Goal: Task Accomplishment & Management: Use online tool/utility

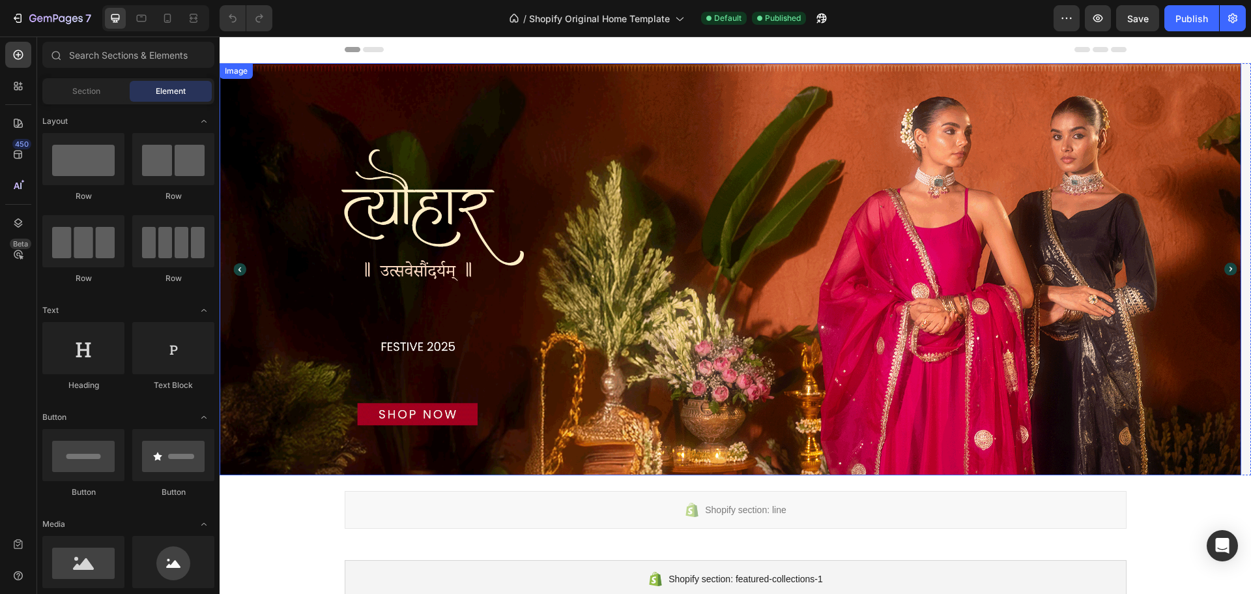
click at [481, 281] on img at bounding box center [731, 269] width 1022 height 412
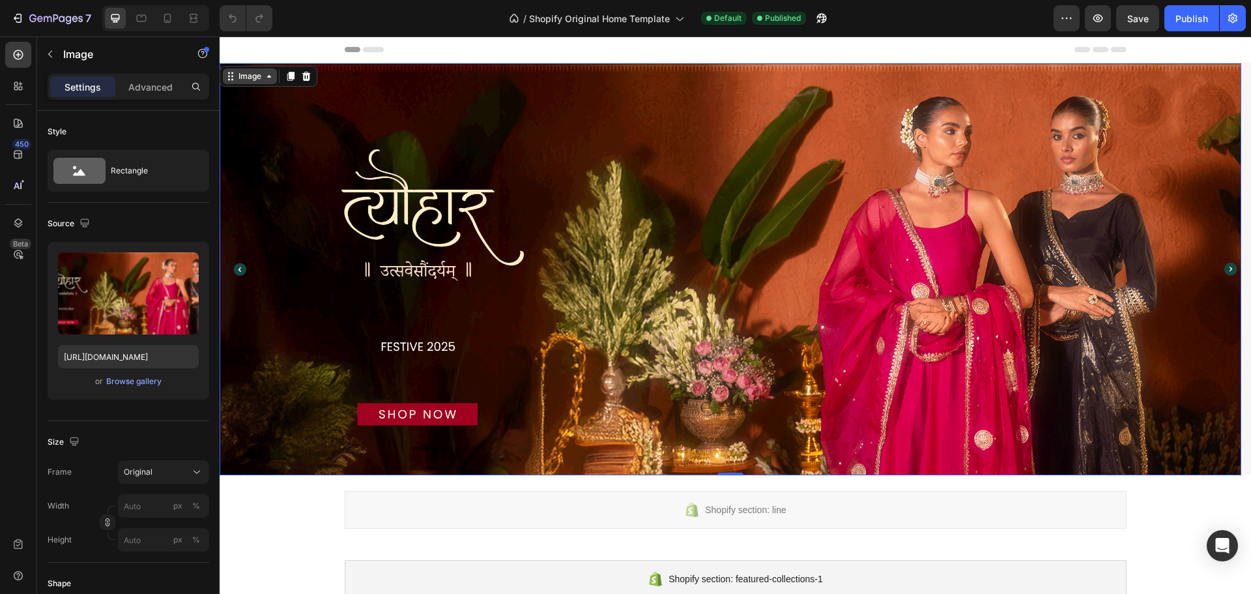
click at [251, 73] on div "Image" at bounding box center [250, 76] width 28 height 12
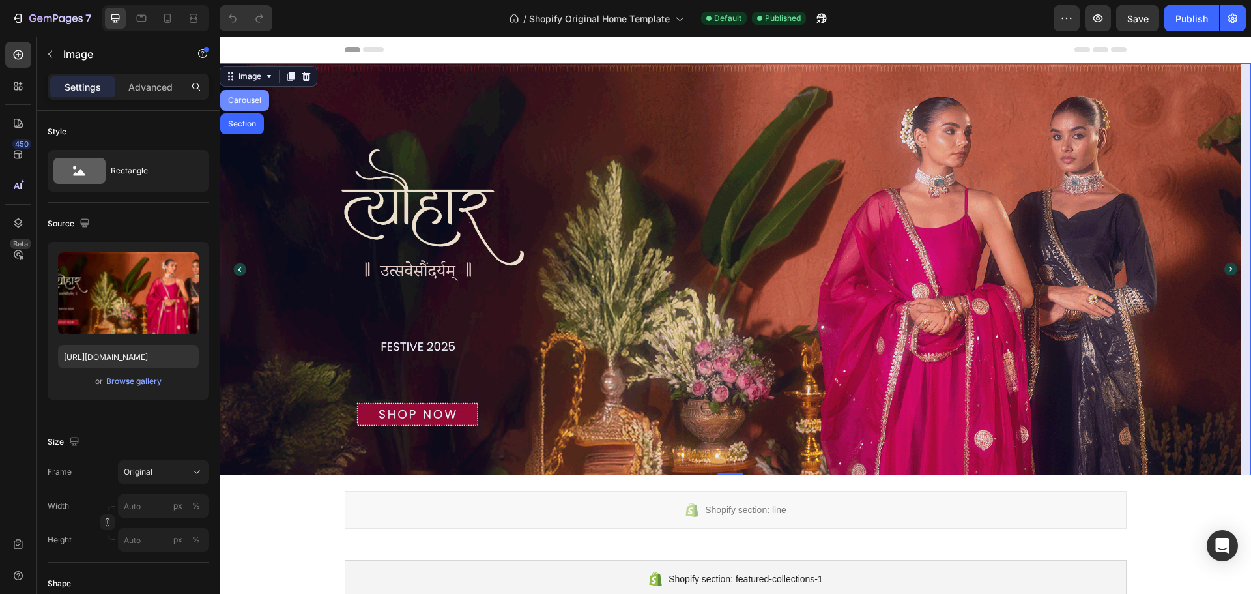
click at [250, 106] on div "Carousel" at bounding box center [244, 100] width 49 height 21
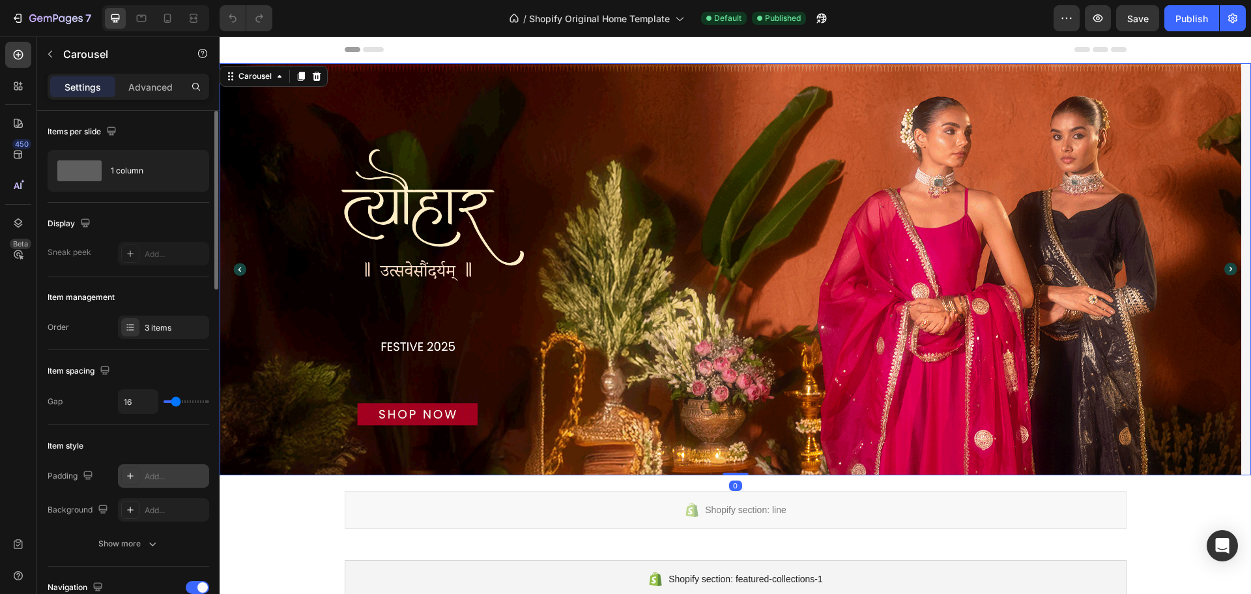
scroll to position [195, 0]
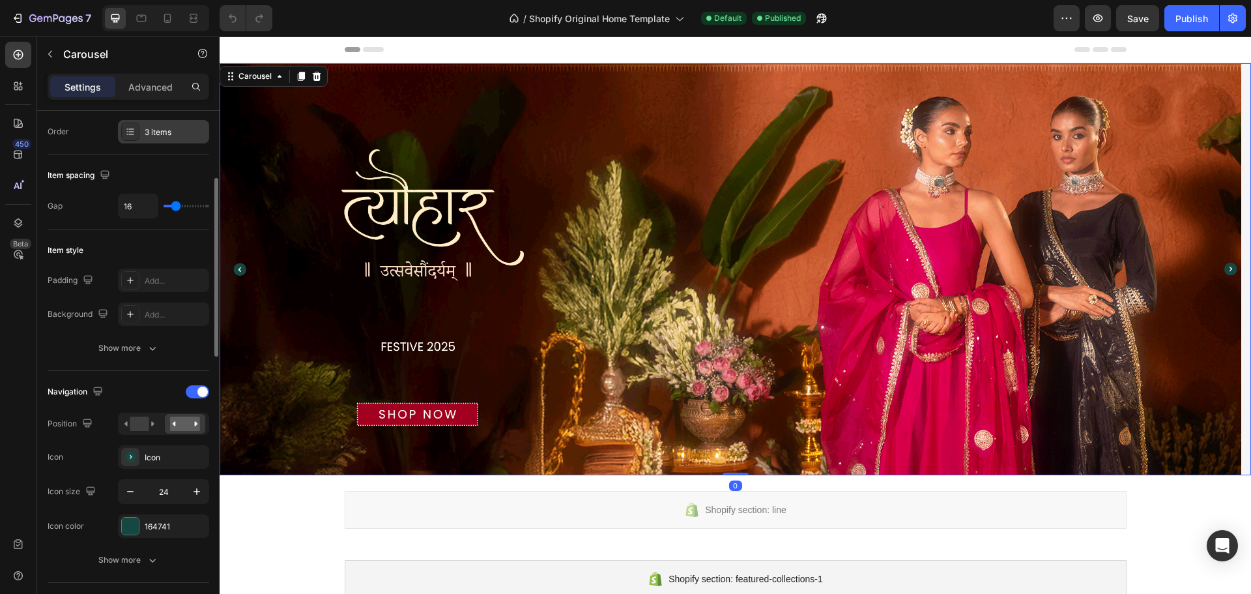
click at [158, 132] on div "3 items" at bounding box center [175, 132] width 61 height 12
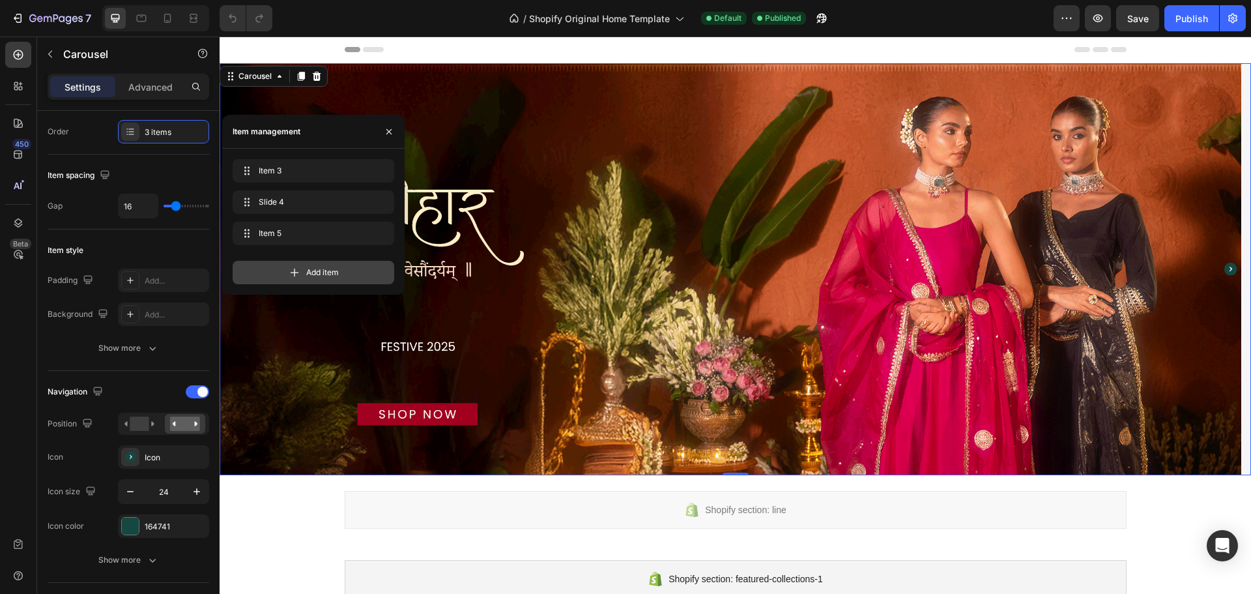
click at [306, 270] on span "Add item" at bounding box center [322, 272] width 33 height 12
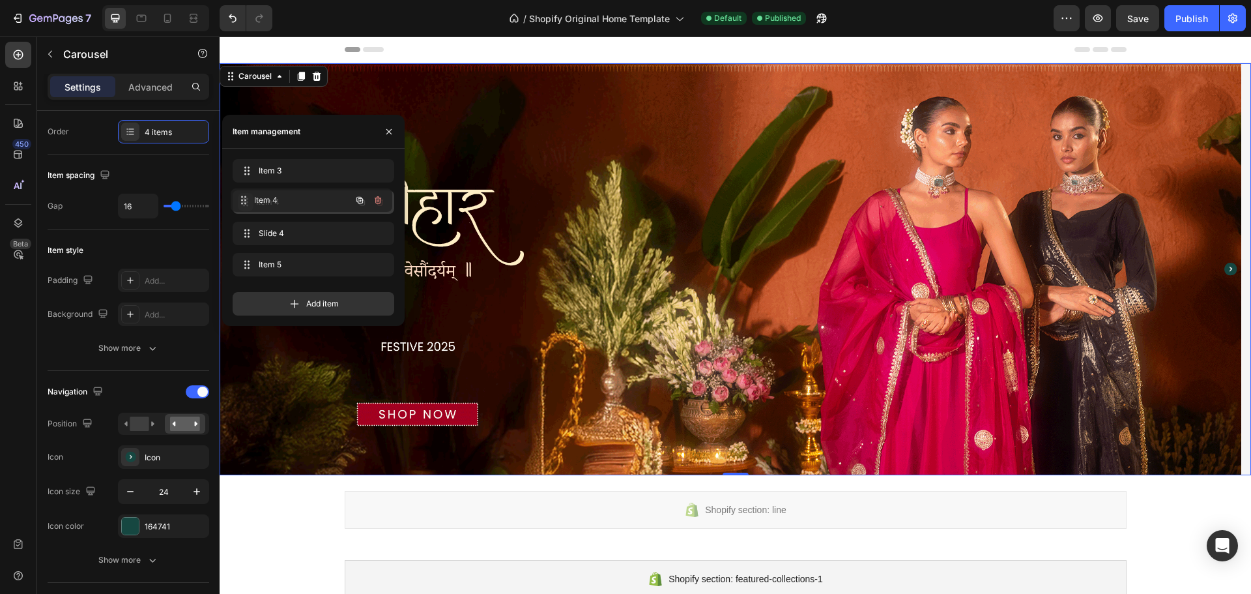
drag, startPoint x: 252, startPoint y: 261, endPoint x: 250, endPoint y: 195, distance: 66.5
click at [273, 205] on span "Item 4" at bounding box center [304, 202] width 96 height 12
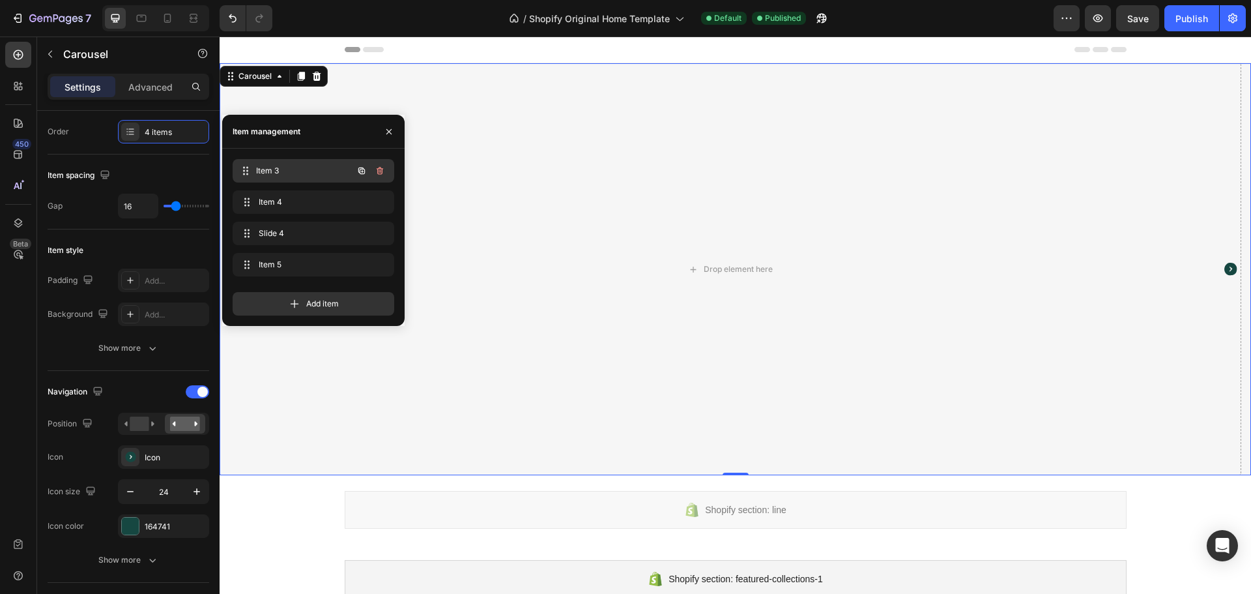
click at [281, 173] on span "Item 3" at bounding box center [304, 171] width 96 height 12
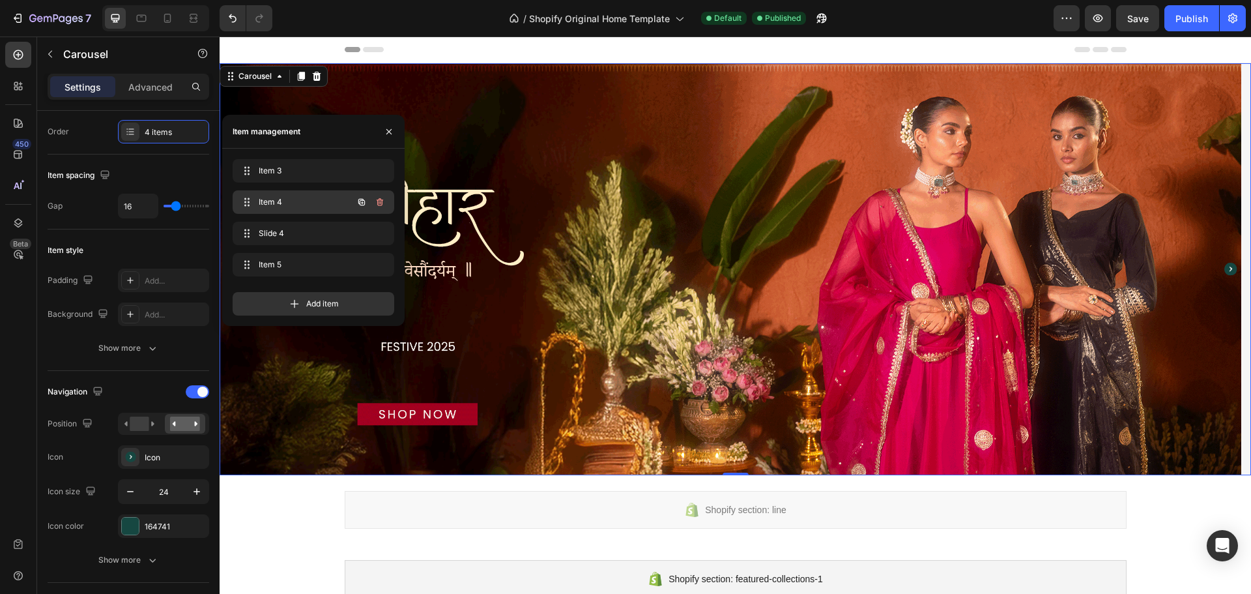
click at [281, 196] on span "Item 4" at bounding box center [296, 202] width 74 height 12
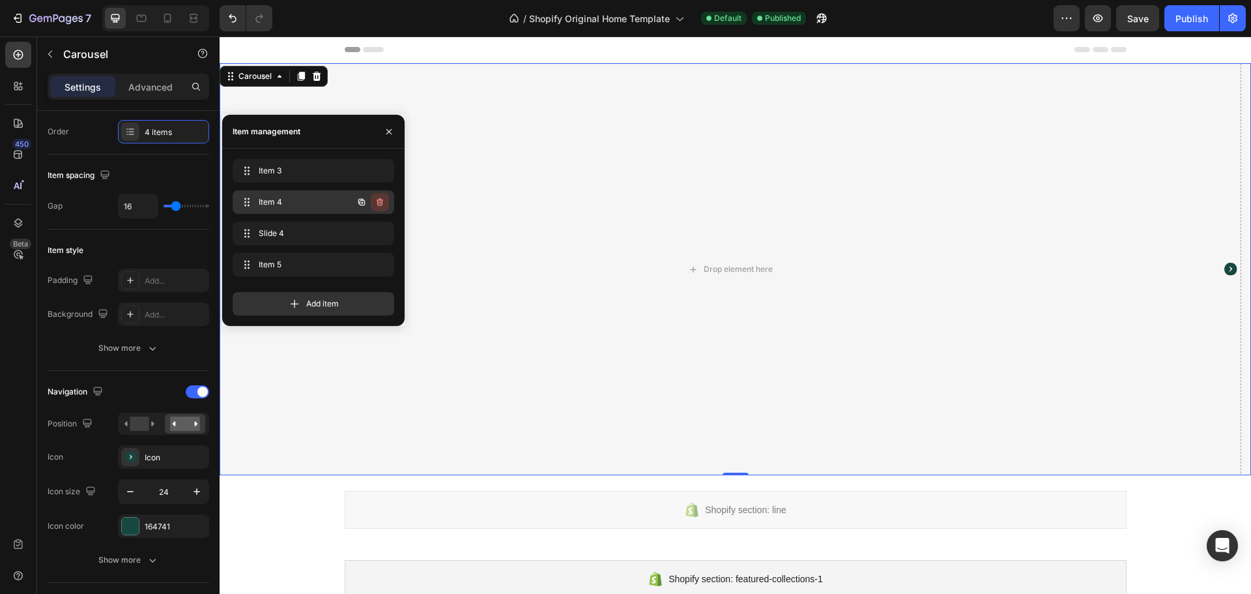
click at [373, 200] on button "button" at bounding box center [380, 202] width 18 height 18
click at [373, 207] on div "Delete" at bounding box center [371, 202] width 24 height 12
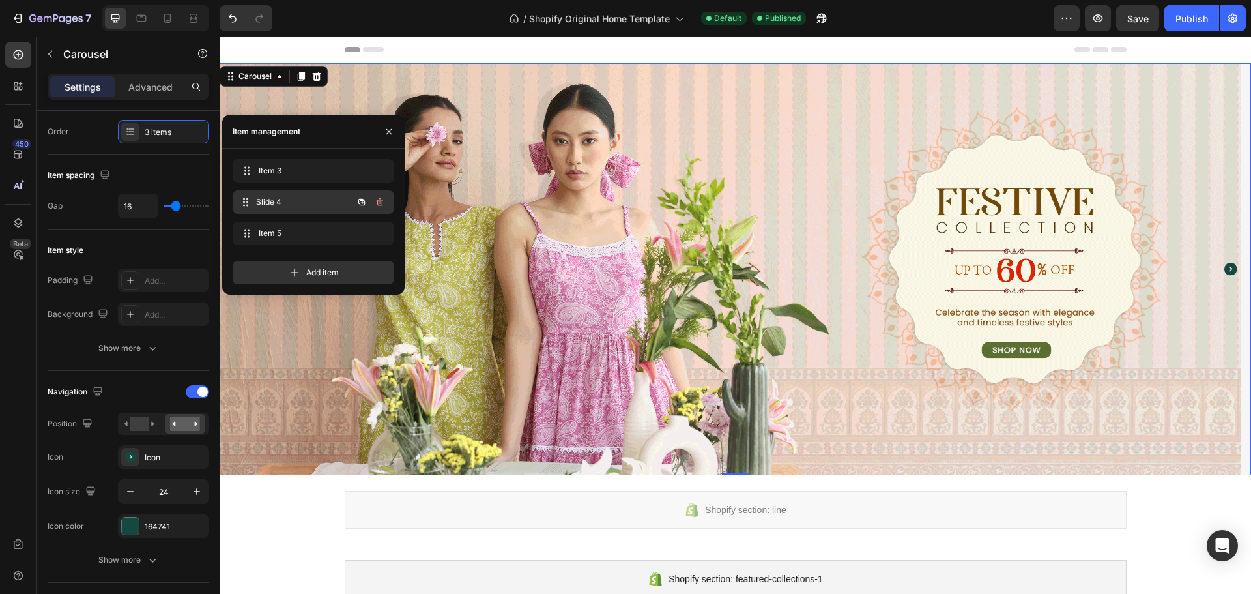
click at [289, 202] on span "Slide 4" at bounding box center [304, 202] width 96 height 12
click at [282, 226] on div "Item 5 Item 5" at bounding box center [295, 233] width 115 height 18
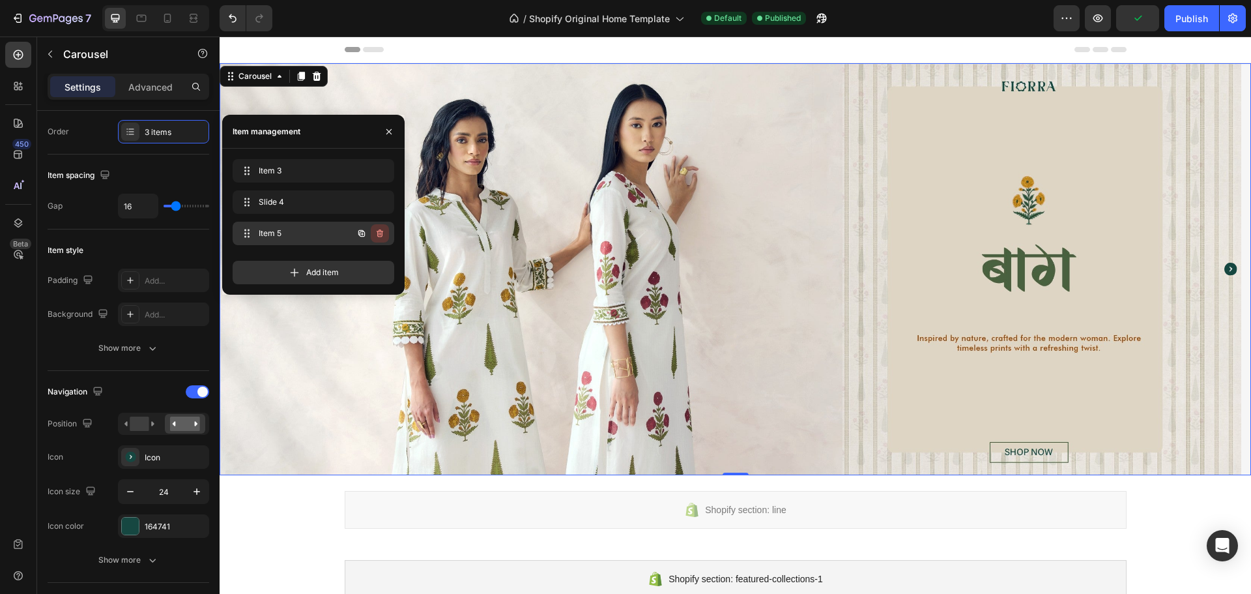
click at [380, 232] on icon "button" at bounding box center [380, 233] width 10 height 10
click at [330, 233] on div "Cancel" at bounding box center [332, 233] width 26 height 12
click at [352, 234] on button "button" at bounding box center [361, 233] width 18 height 18
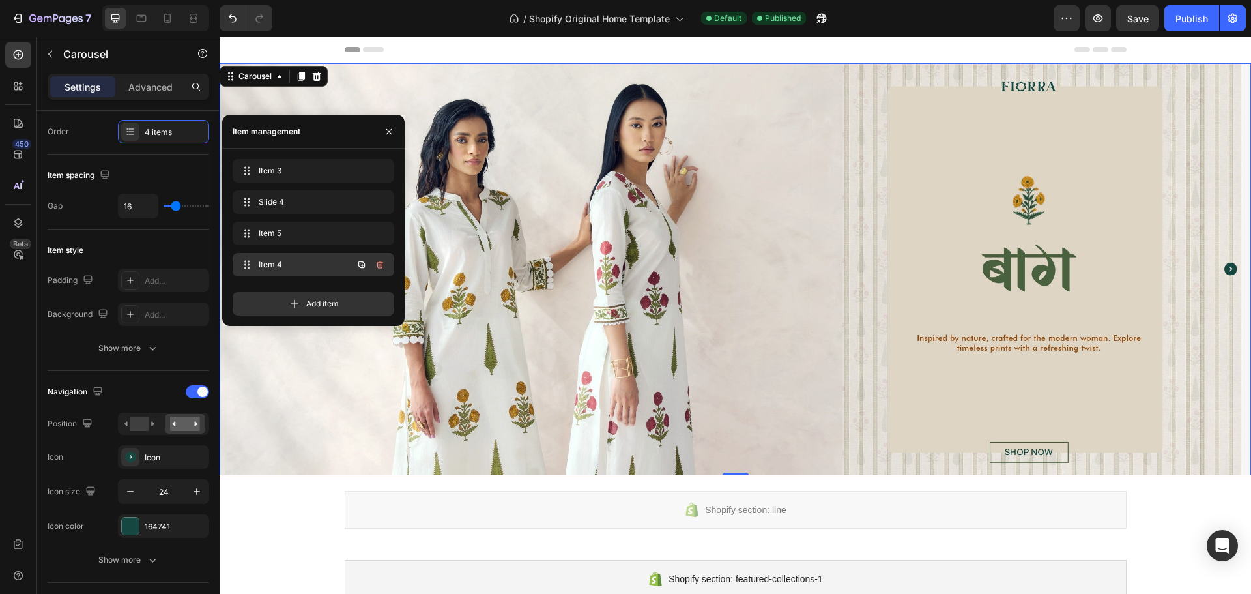
click at [296, 259] on span "Item 4" at bounding box center [296, 265] width 74 height 12
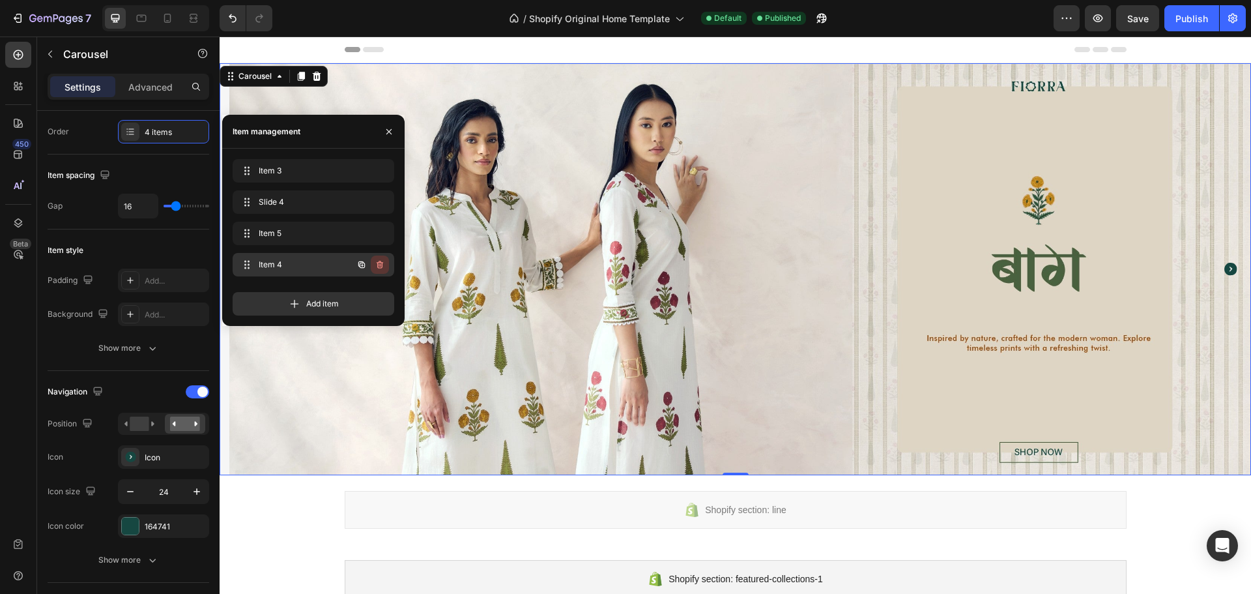
click at [382, 265] on icon "button" at bounding box center [380, 265] width 7 height 8
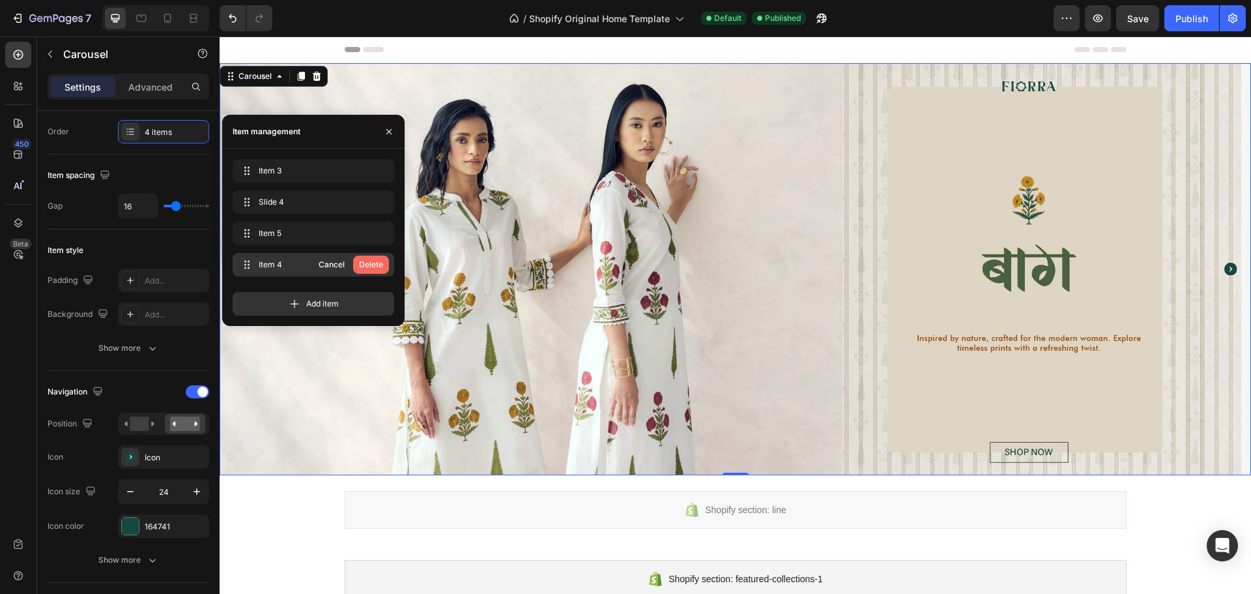
click at [369, 260] on div "Delete" at bounding box center [371, 265] width 24 height 12
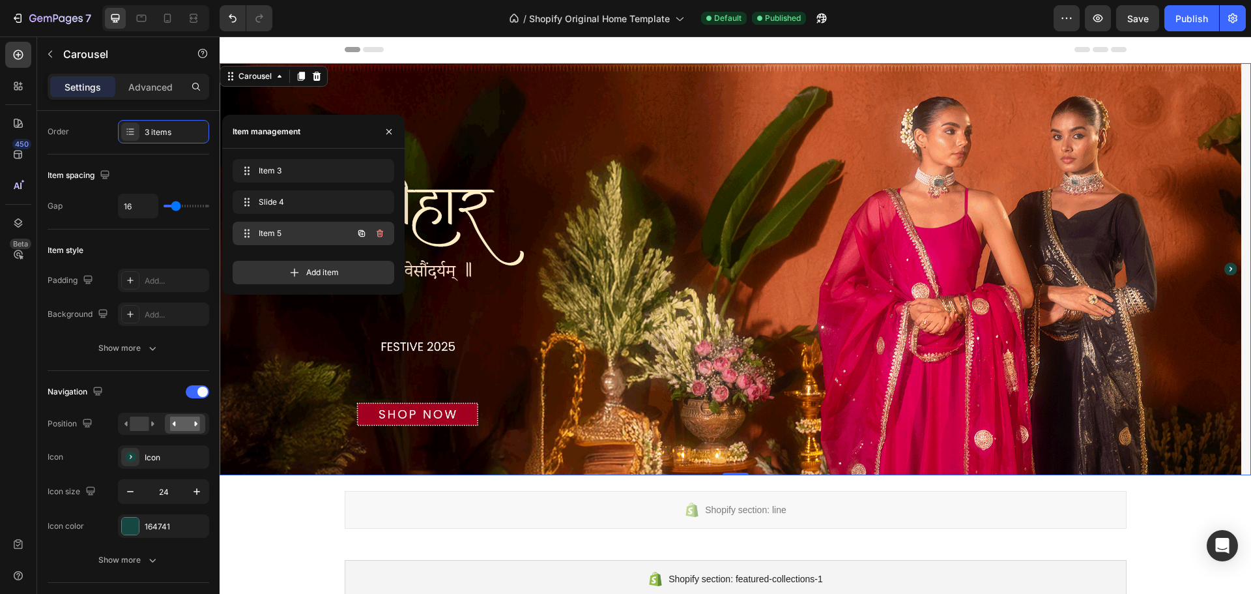
click at [287, 237] on span "Item 5" at bounding box center [296, 233] width 74 height 12
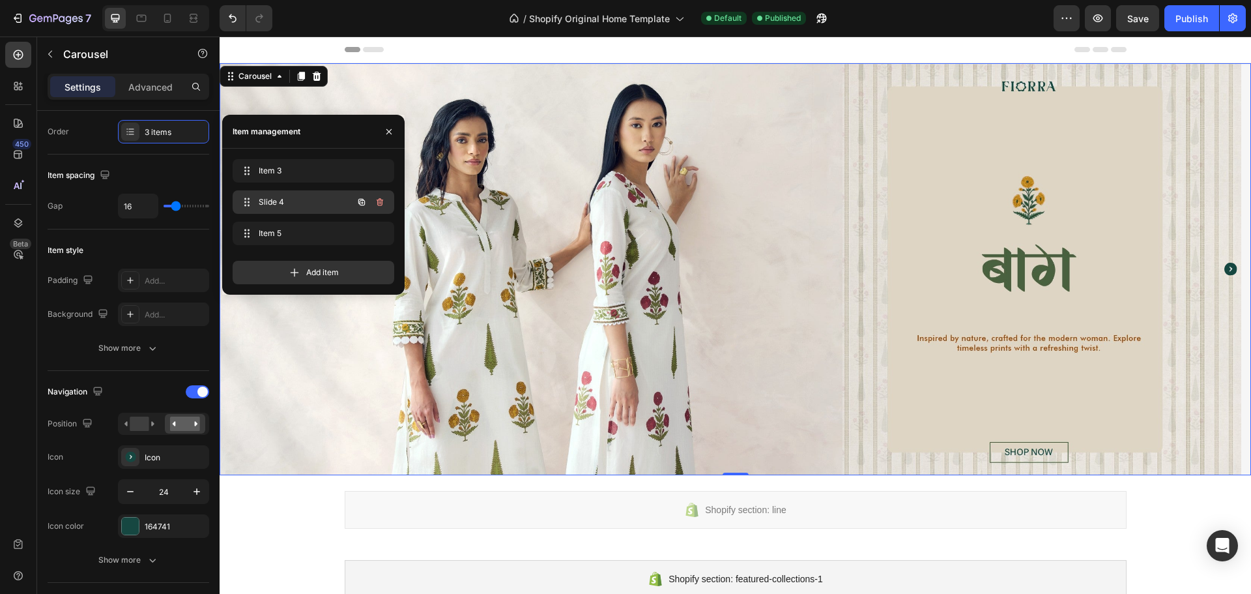
click at [284, 209] on div "Slide 4 Slide 4" at bounding box center [295, 202] width 115 height 18
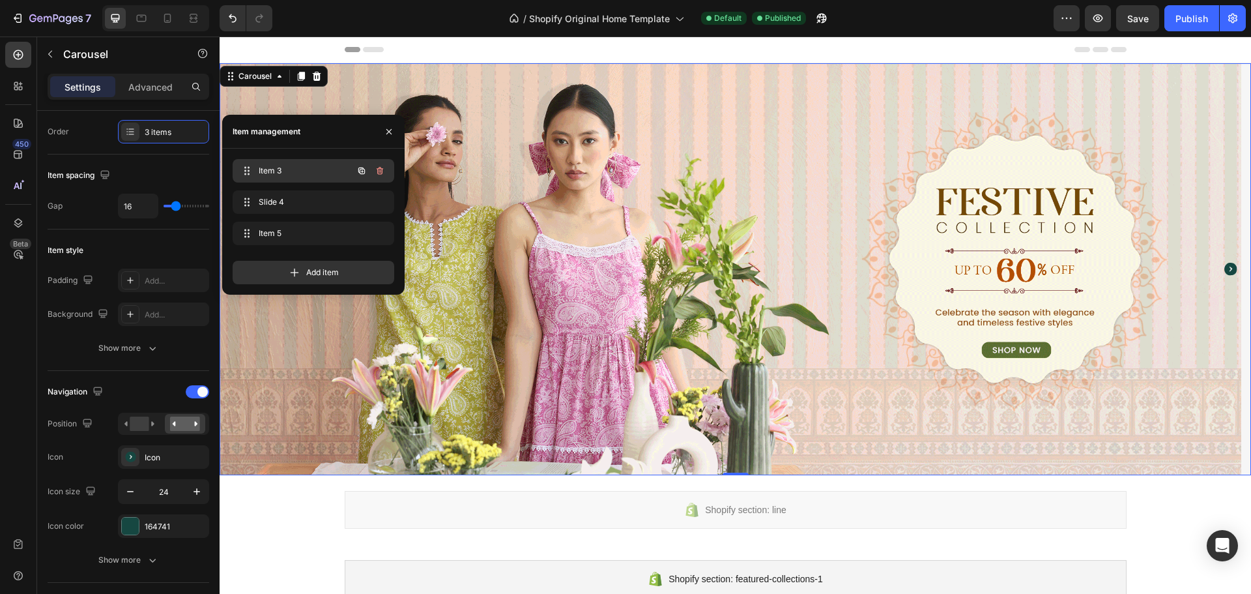
click at [292, 169] on span "Item 3" at bounding box center [296, 171] width 74 height 12
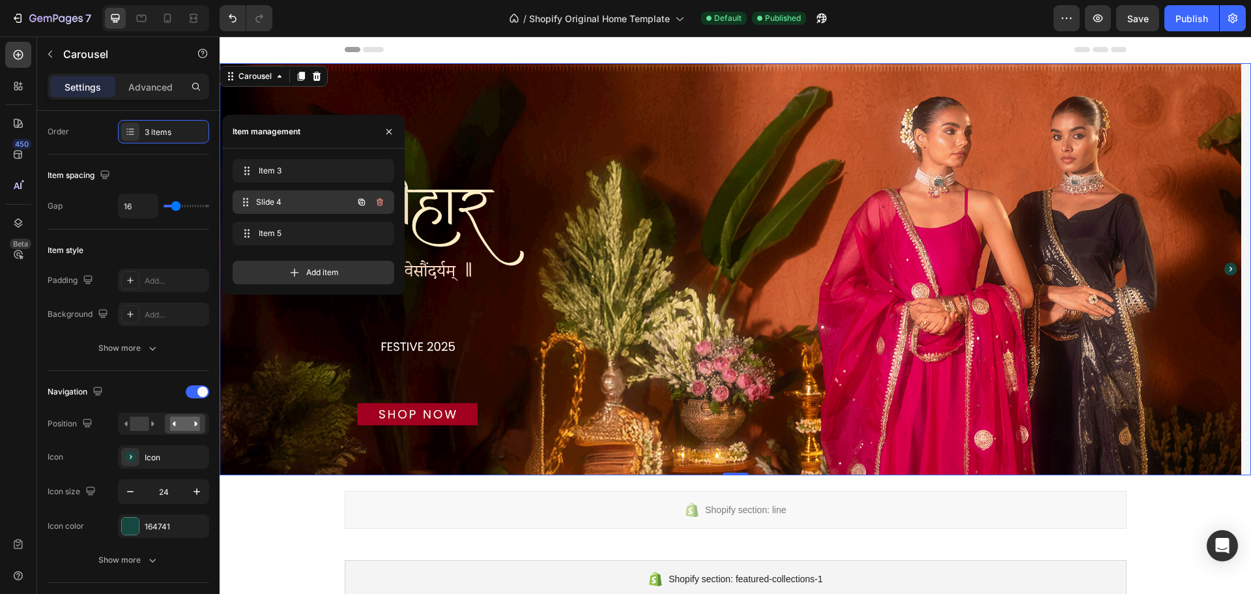
click at [295, 201] on span "Slide 4" at bounding box center [304, 202] width 96 height 12
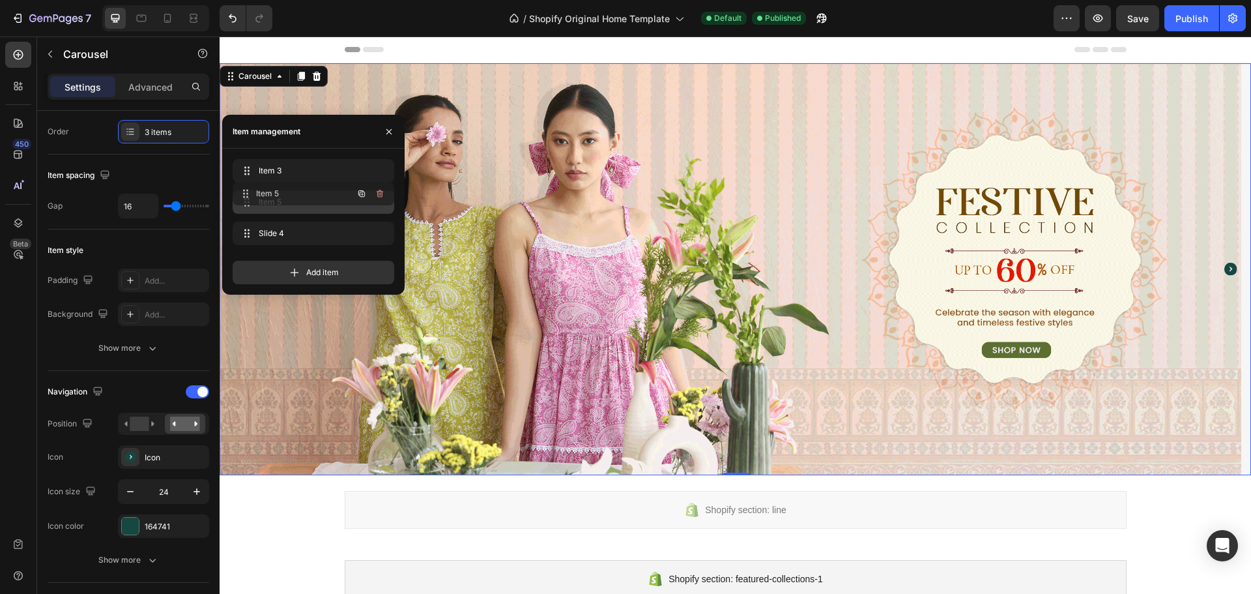
drag, startPoint x: 246, startPoint y: 227, endPoint x: 244, endPoint y: 184, distance: 42.4
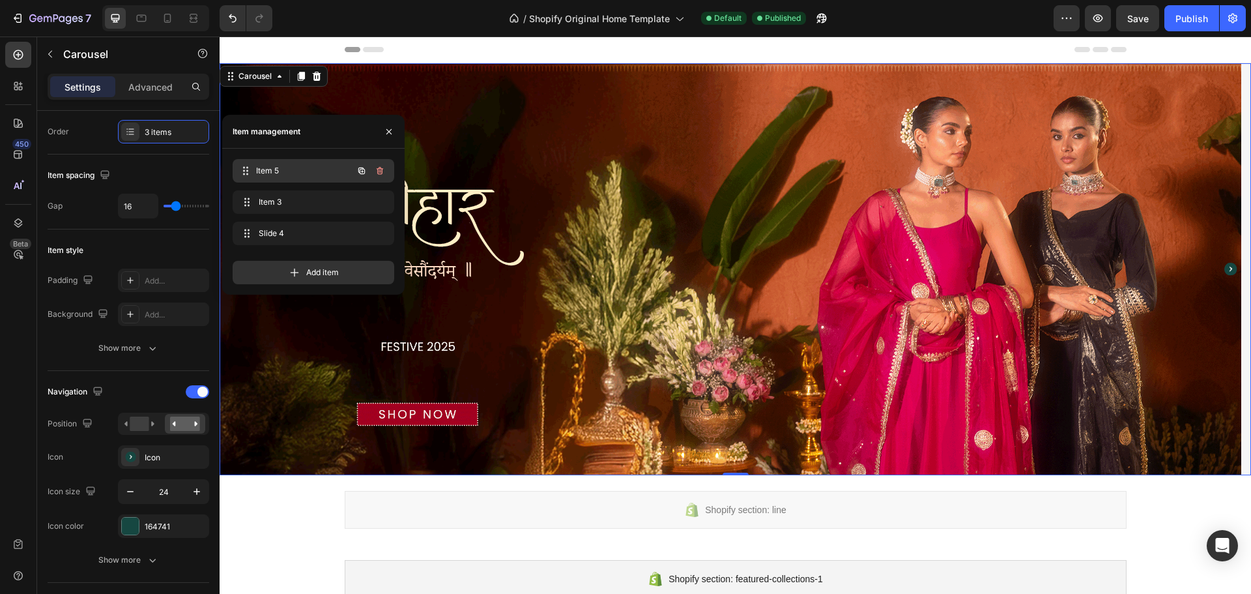
click at [272, 177] on div "Item 5 Item 5" at bounding box center [295, 171] width 115 height 18
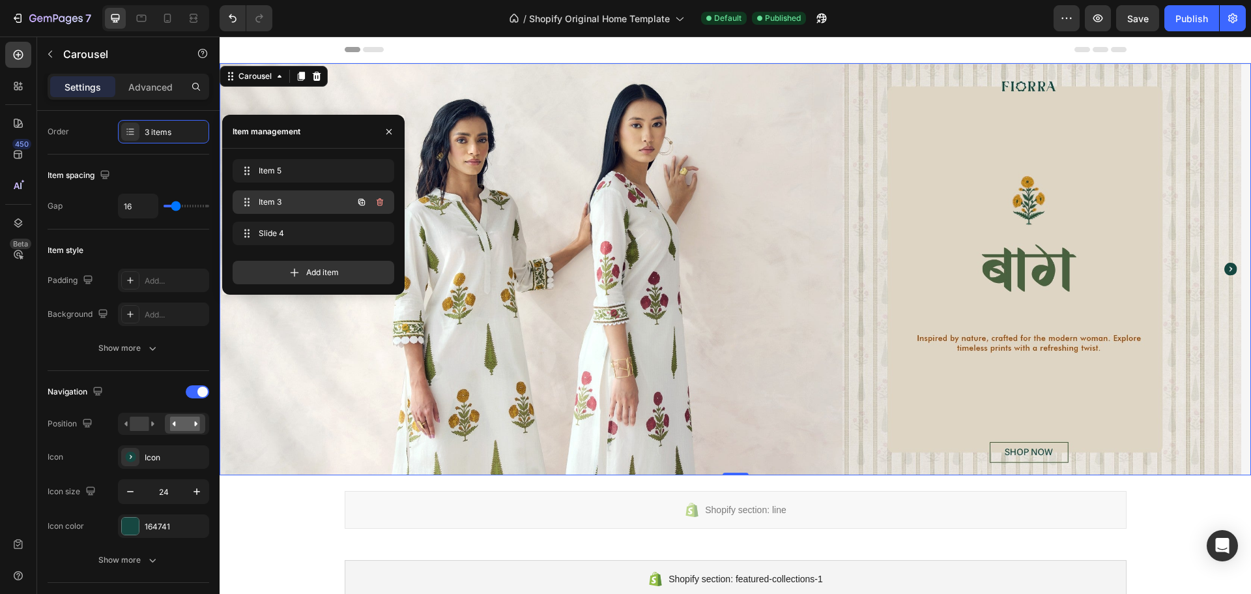
click at [274, 198] on span "Item 3" at bounding box center [296, 202] width 74 height 12
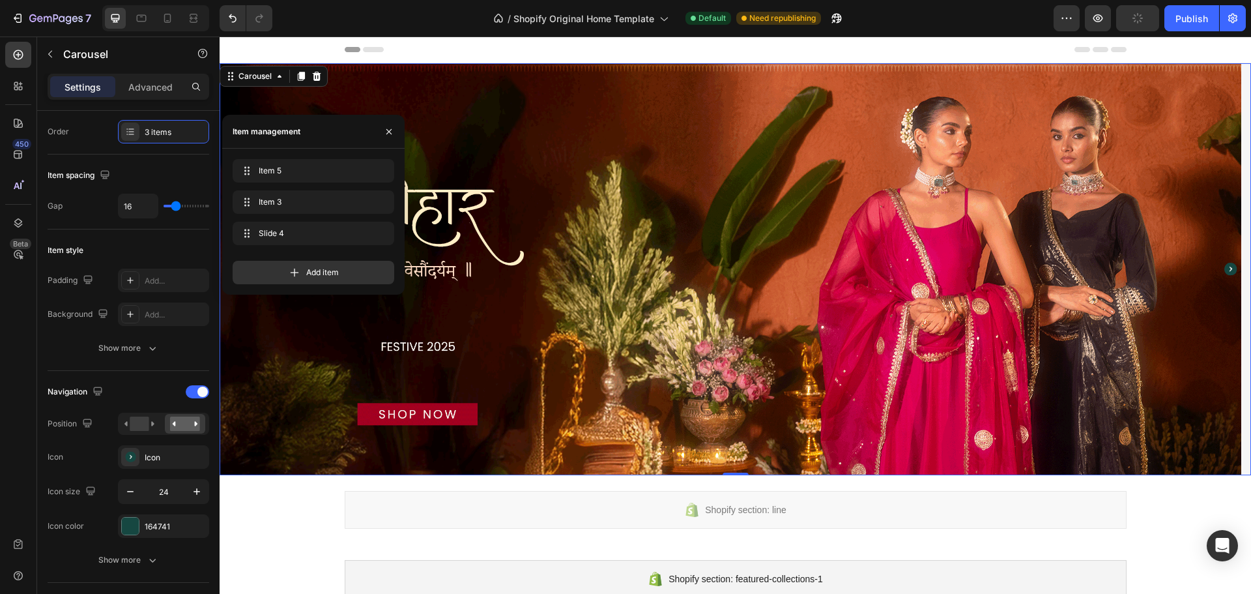
click at [278, 219] on div "Item 5 Item 5 Item 3 Item 3 Slide 4 Slide 4" at bounding box center [314, 204] width 162 height 91
click at [285, 177] on div "Item 5 Item 5" at bounding box center [295, 171] width 115 height 18
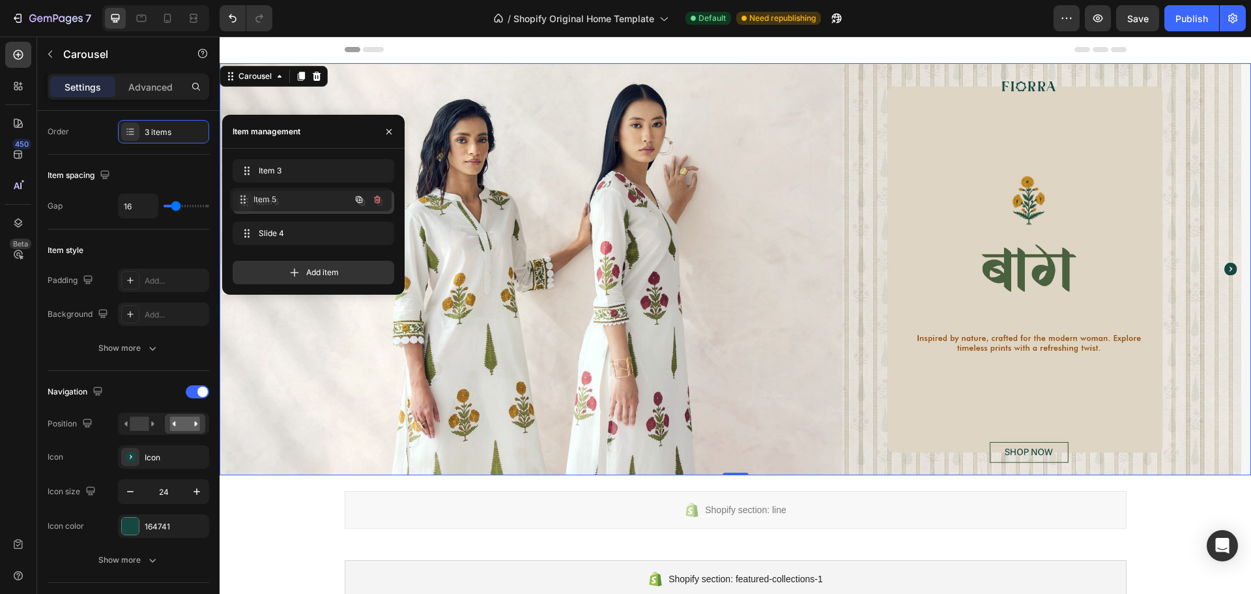
drag, startPoint x: 246, startPoint y: 173, endPoint x: 243, endPoint y: 201, distance: 28.8
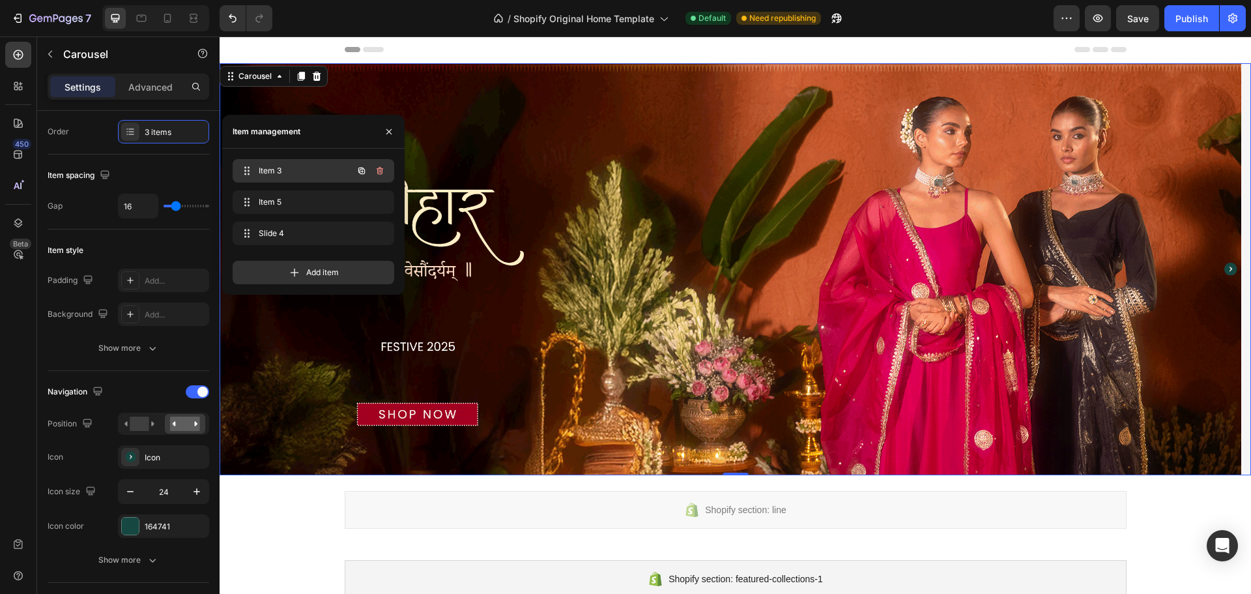
click at [270, 169] on span "Item 3" at bounding box center [296, 171] width 74 height 12
click at [270, 201] on span "Item 5" at bounding box center [296, 202] width 74 height 12
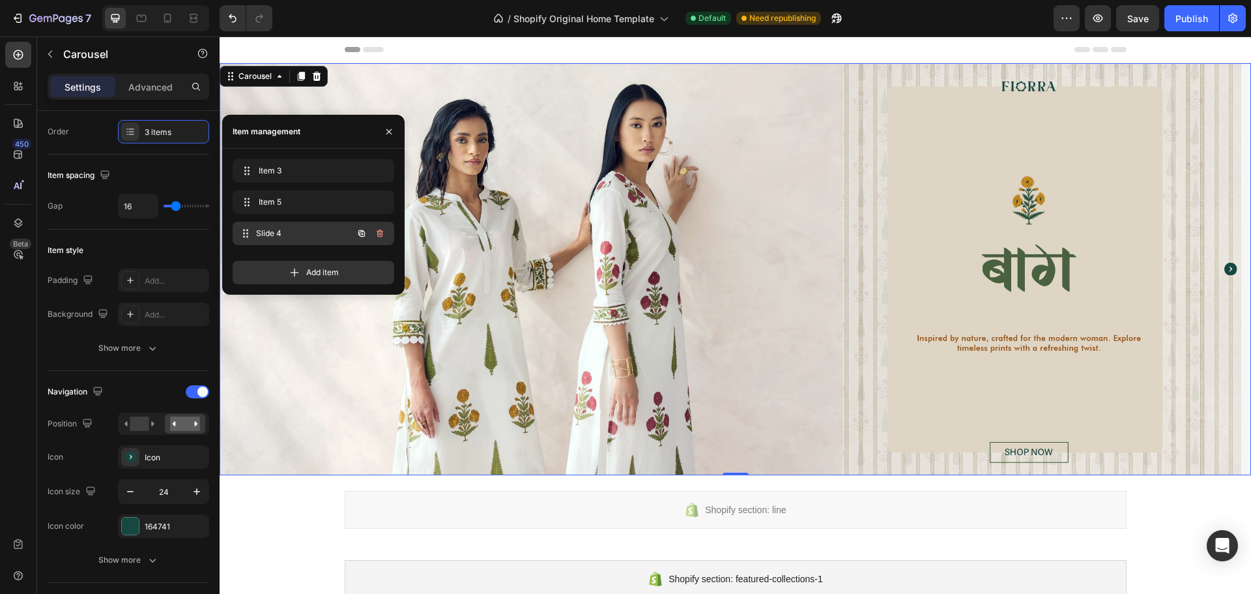
click at [270, 233] on span "Slide 4" at bounding box center [304, 233] width 96 height 12
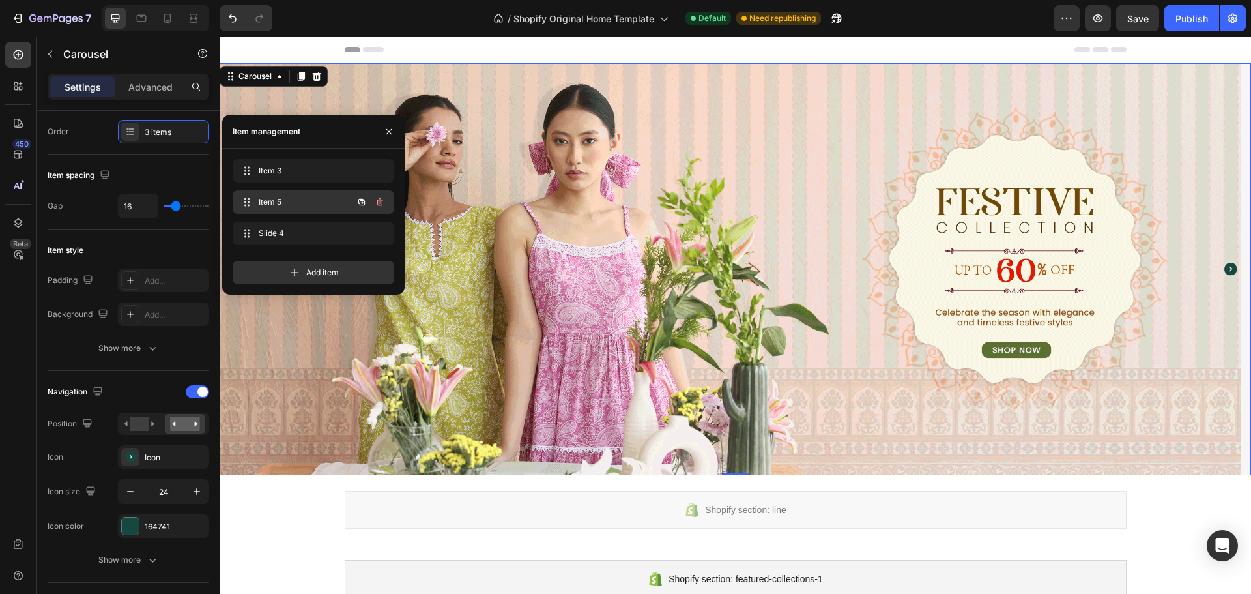
click at [272, 201] on span "Item 5" at bounding box center [296, 202] width 74 height 12
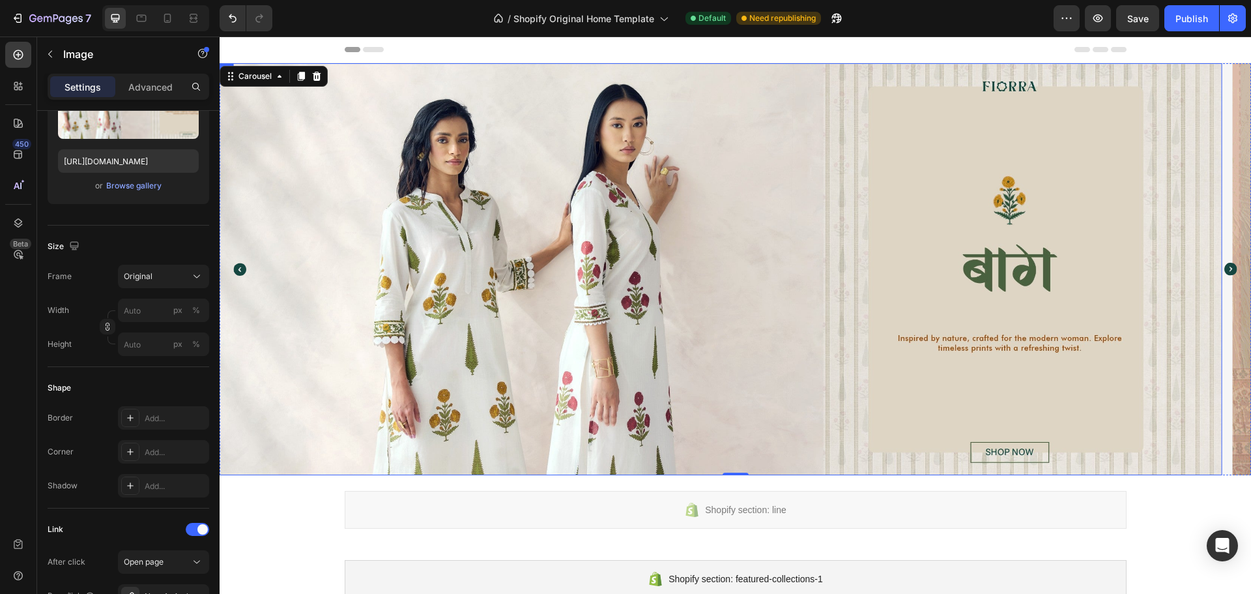
click at [658, 214] on img at bounding box center [712, 269] width 1022 height 412
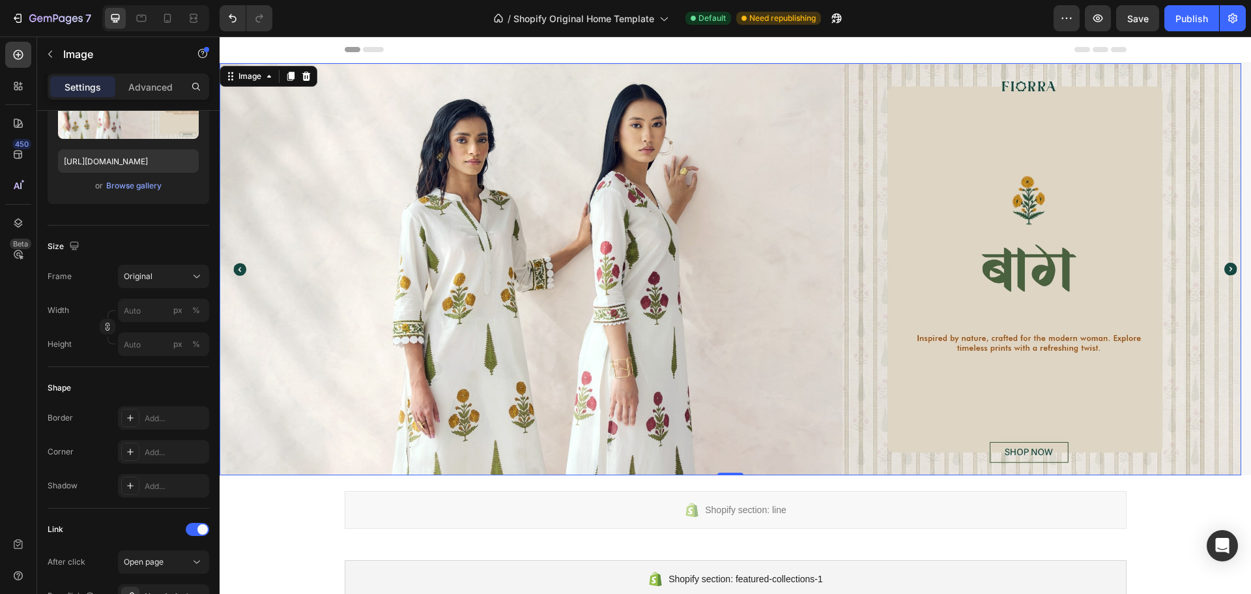
scroll to position [0, 0]
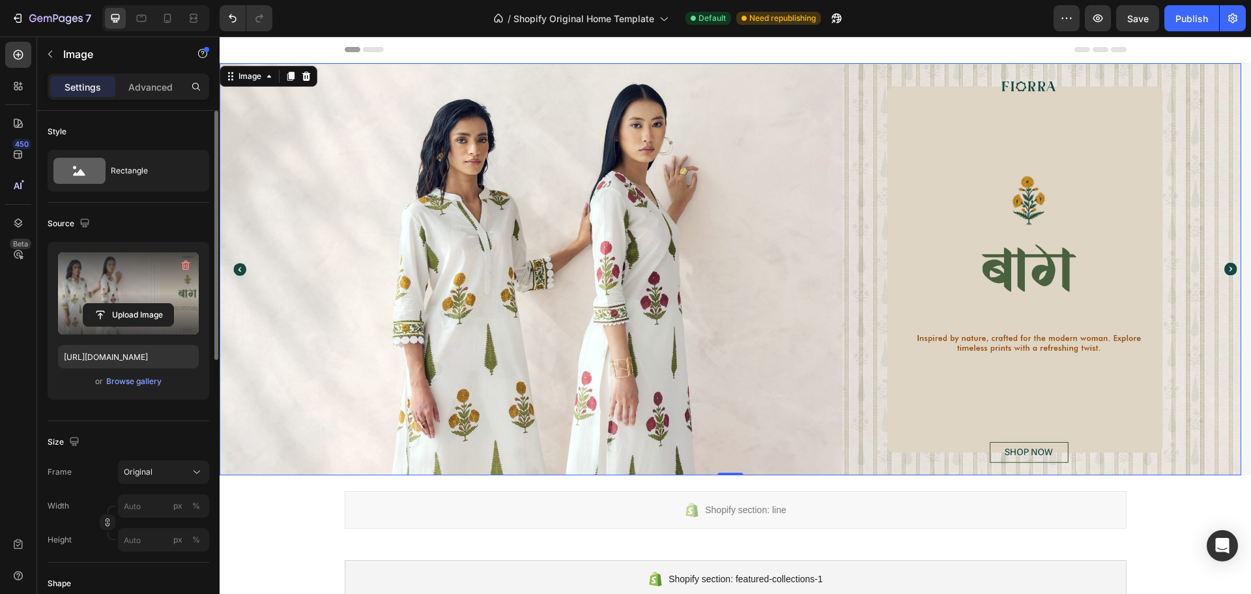
click at [158, 302] on label at bounding box center [128, 293] width 141 height 82
click at [158, 304] on input "file" at bounding box center [128, 315] width 90 height 22
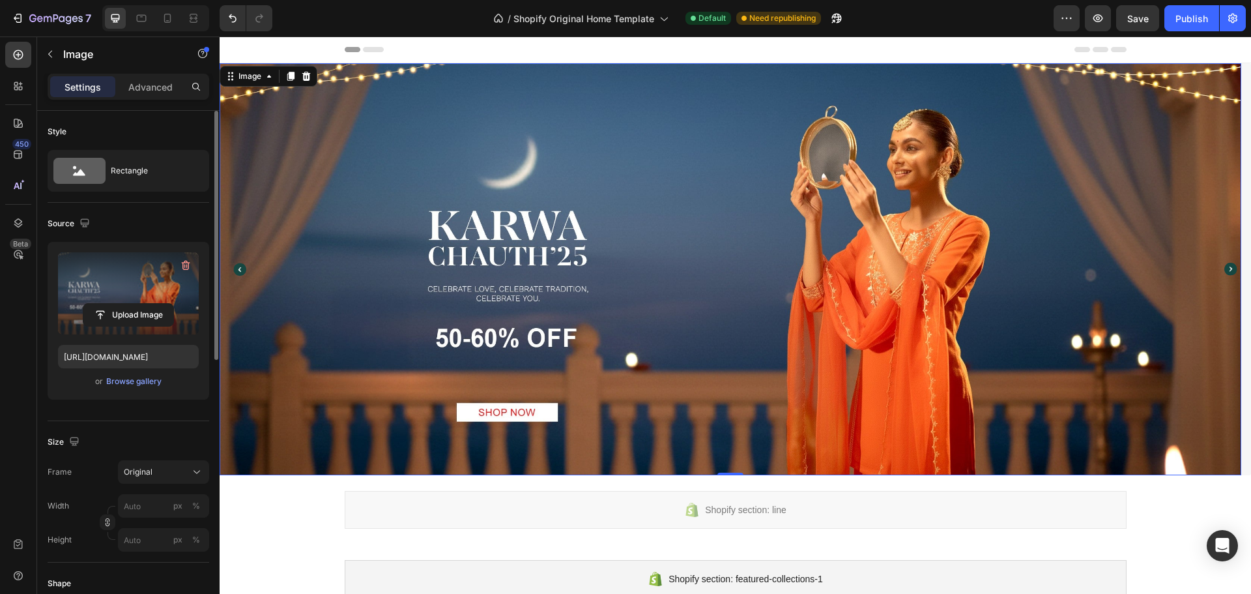
click at [176, 29] on div at bounding box center [155, 18] width 107 height 26
click at [176, 24] on div at bounding box center [167, 18] width 21 height 21
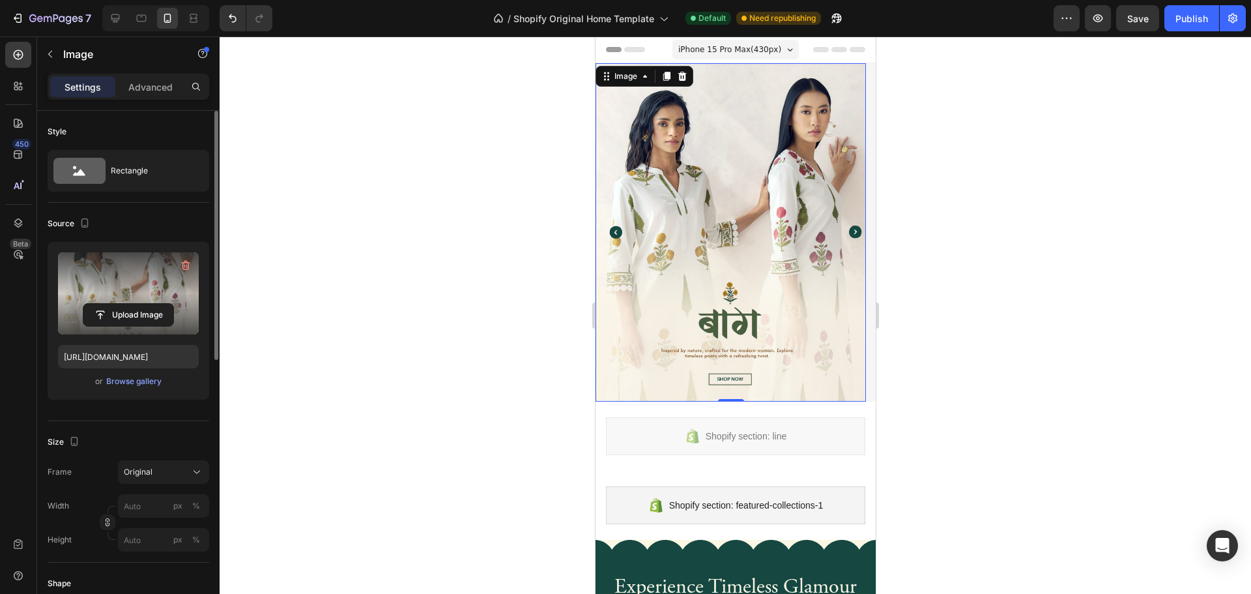
click at [804, 217] on img at bounding box center [730, 232] width 270 height 338
click at [148, 302] on label at bounding box center [128, 293] width 141 height 82
click at [148, 304] on input "file" at bounding box center [128, 315] width 90 height 22
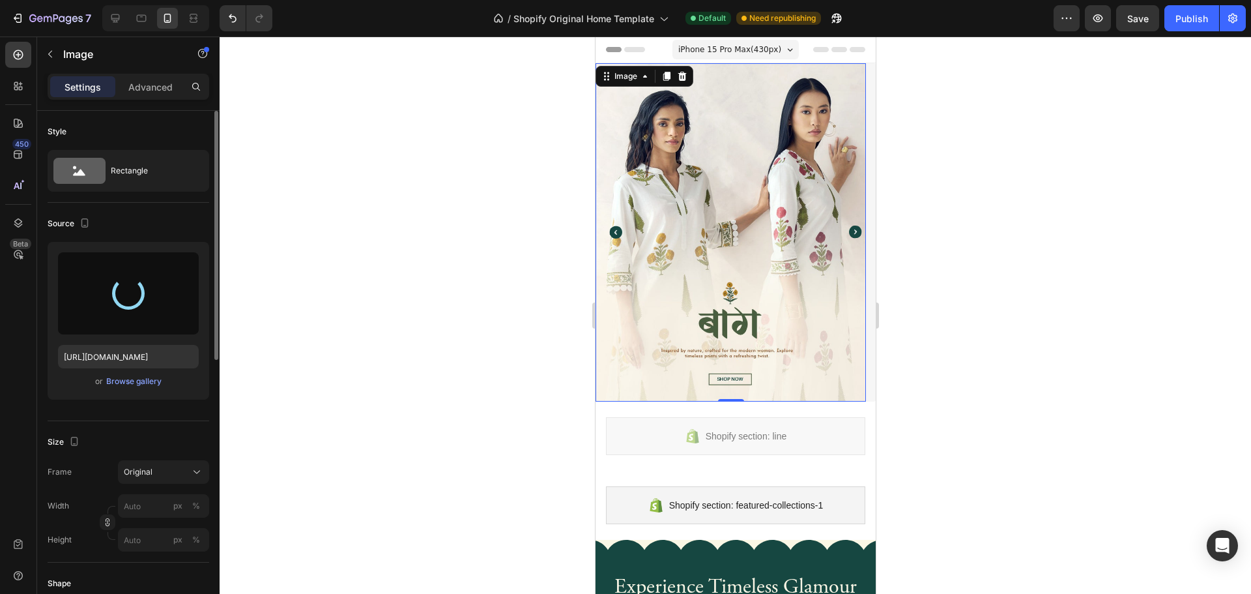
type input "[URL][DOMAIN_NAME]"
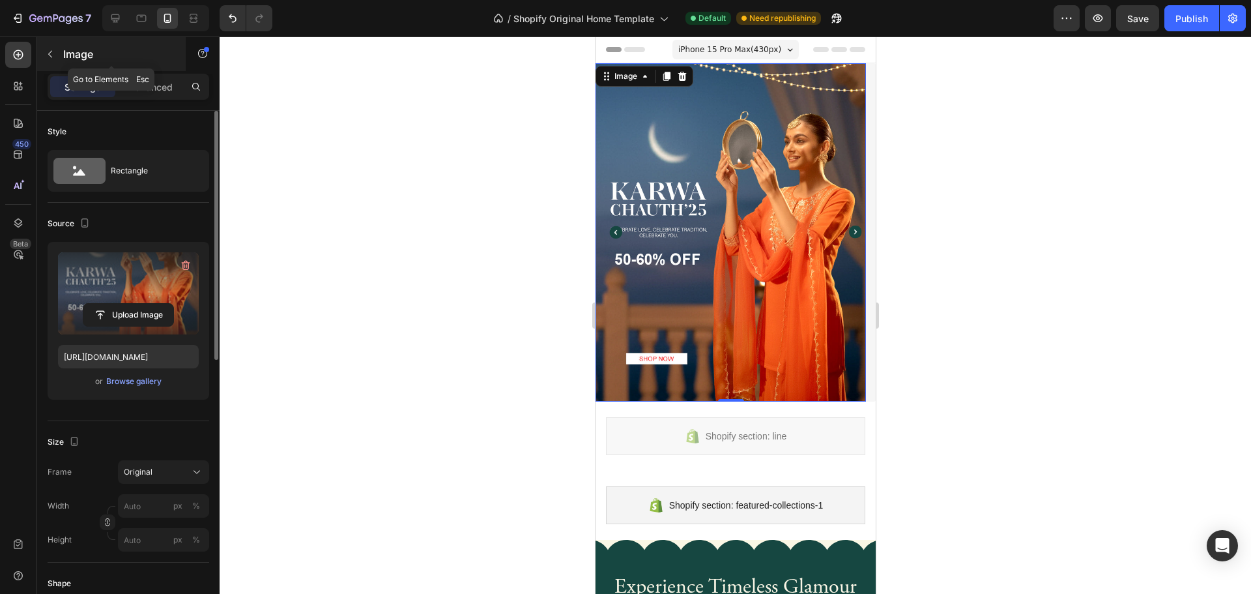
click at [58, 54] on button "button" at bounding box center [50, 54] width 21 height 21
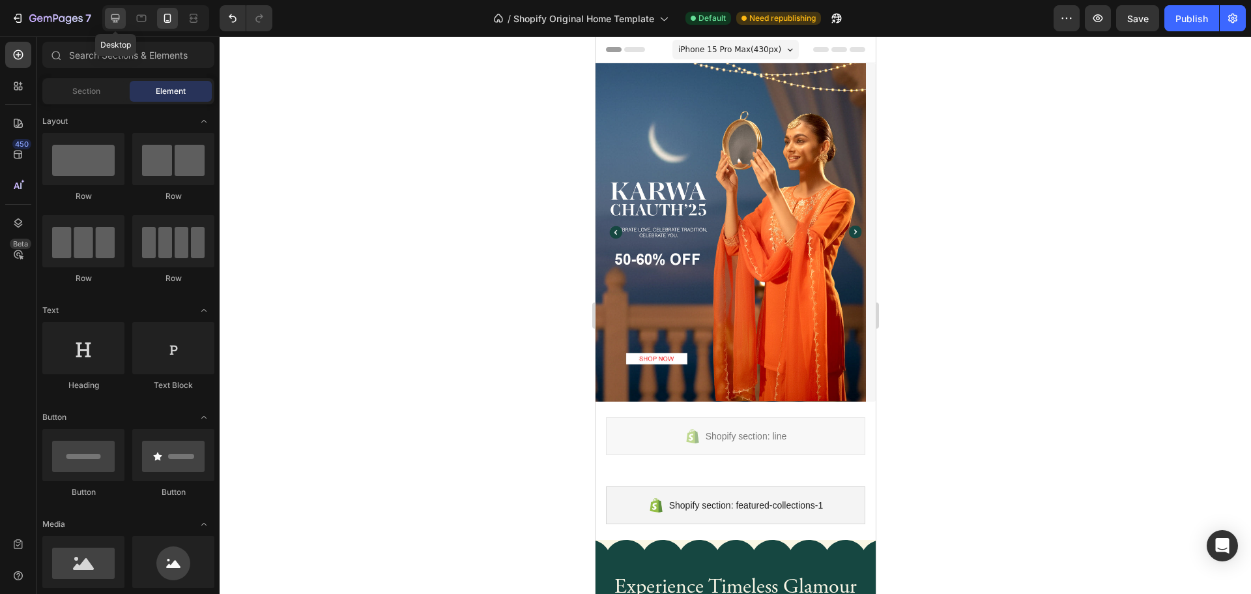
click at [121, 22] on icon at bounding box center [115, 18] width 13 height 13
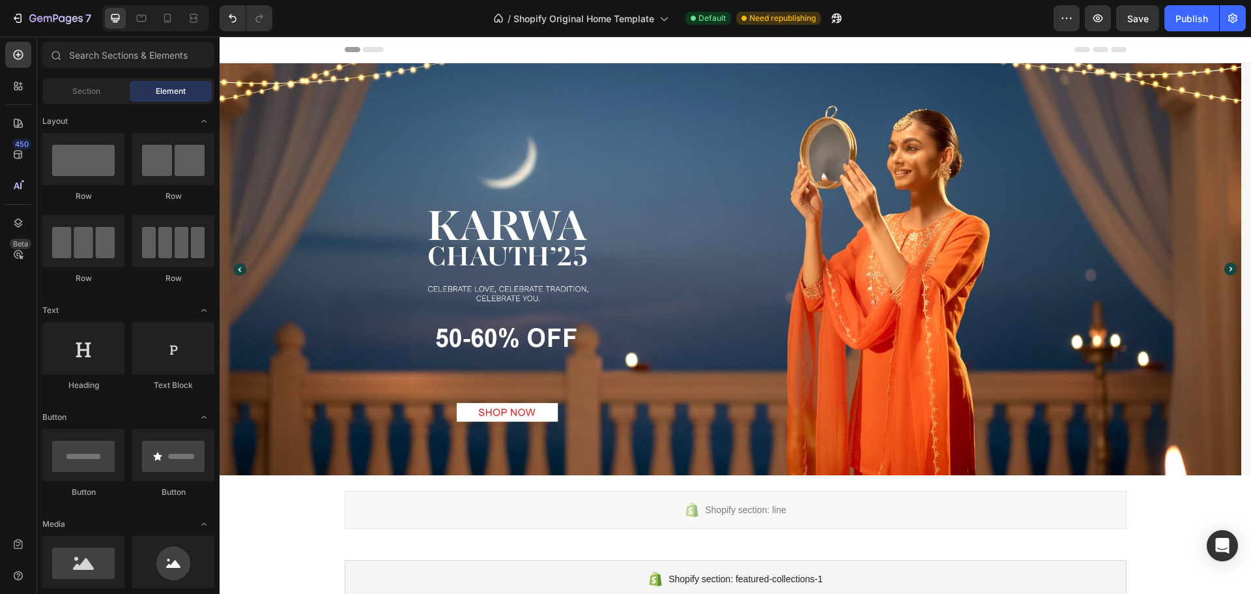
click at [498, 203] on img at bounding box center [731, 269] width 1022 height 412
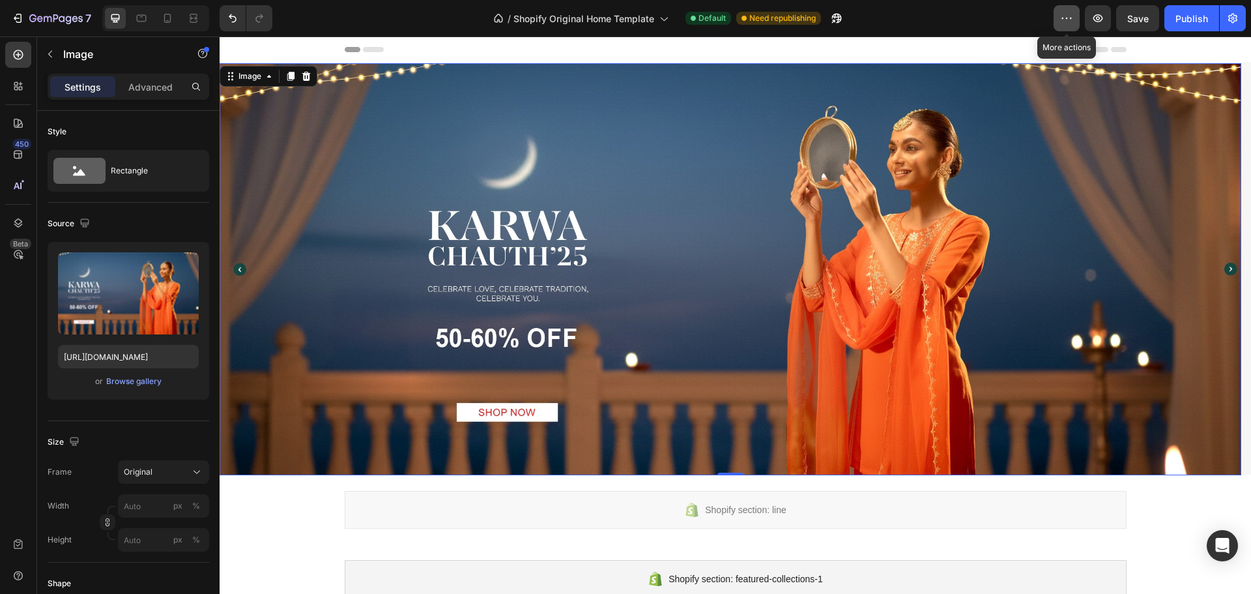
click at [1077, 16] on button "button" at bounding box center [1067, 18] width 26 height 26
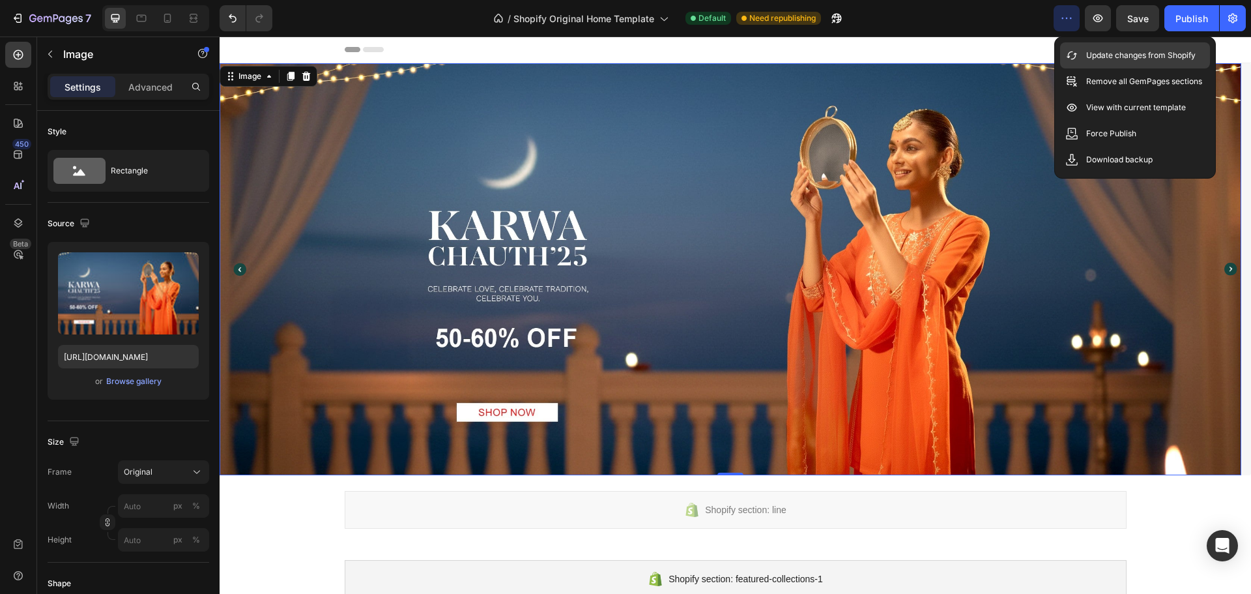
click at [1063, 56] on div "Update changes from Shopify" at bounding box center [1135, 55] width 150 height 26
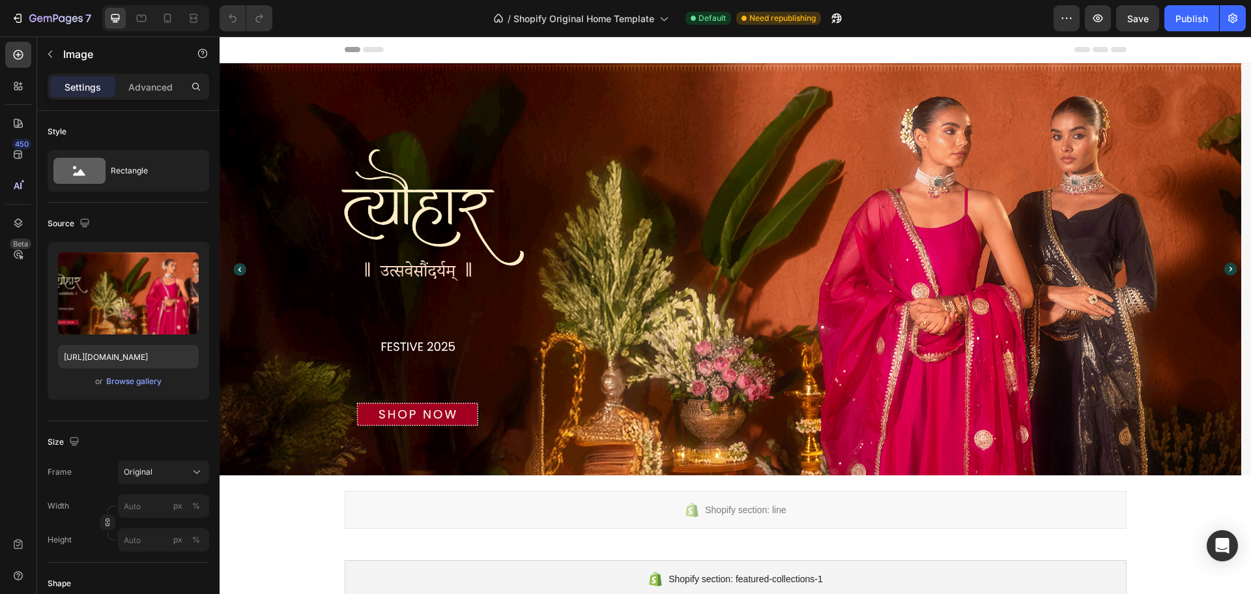
drag, startPoint x: 220, startPoint y: 36, endPoint x: 497, endPoint y: 216, distance: 330.4
click at [497, 216] on img at bounding box center [731, 269] width 1022 height 412
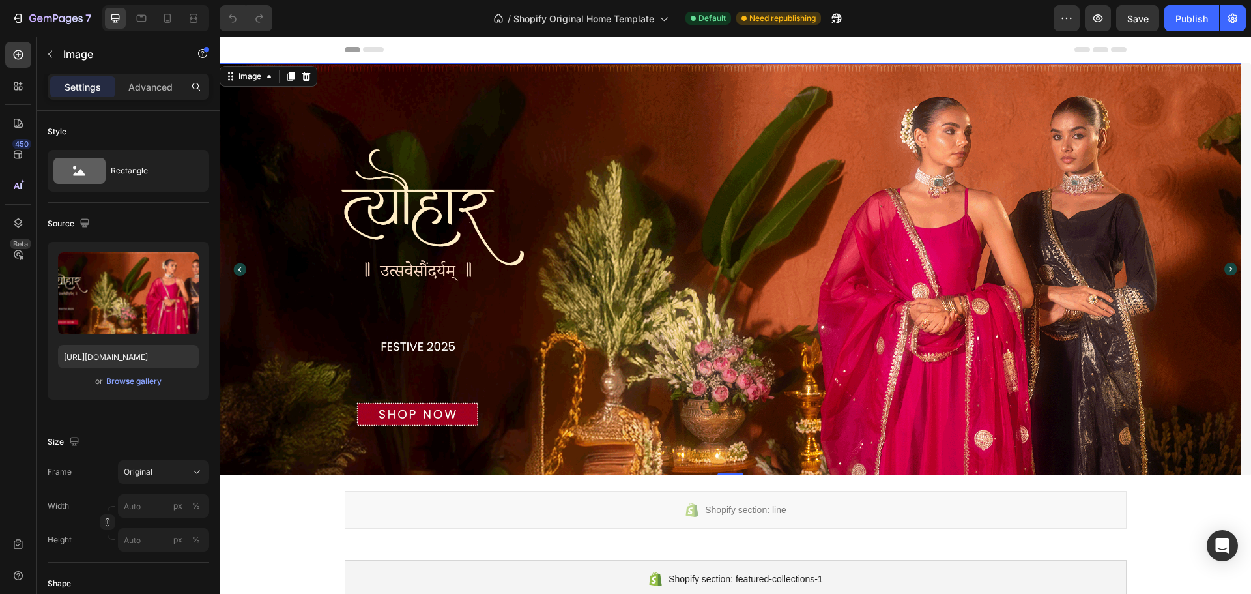
drag, startPoint x: 742, startPoint y: 214, endPoint x: 616, endPoint y: 214, distance: 125.7
click at [616, 214] on img at bounding box center [731, 269] width 1022 height 412
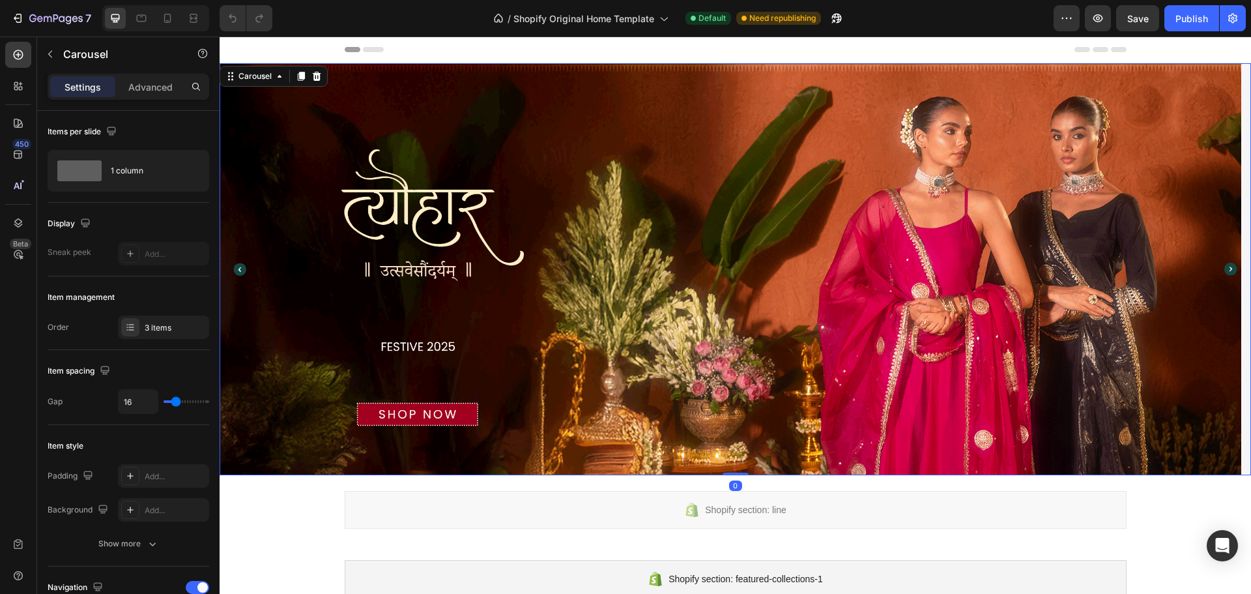
click at [1224, 264] on icon "Carousel Next Arrow" at bounding box center [1230, 269] width 12 height 12
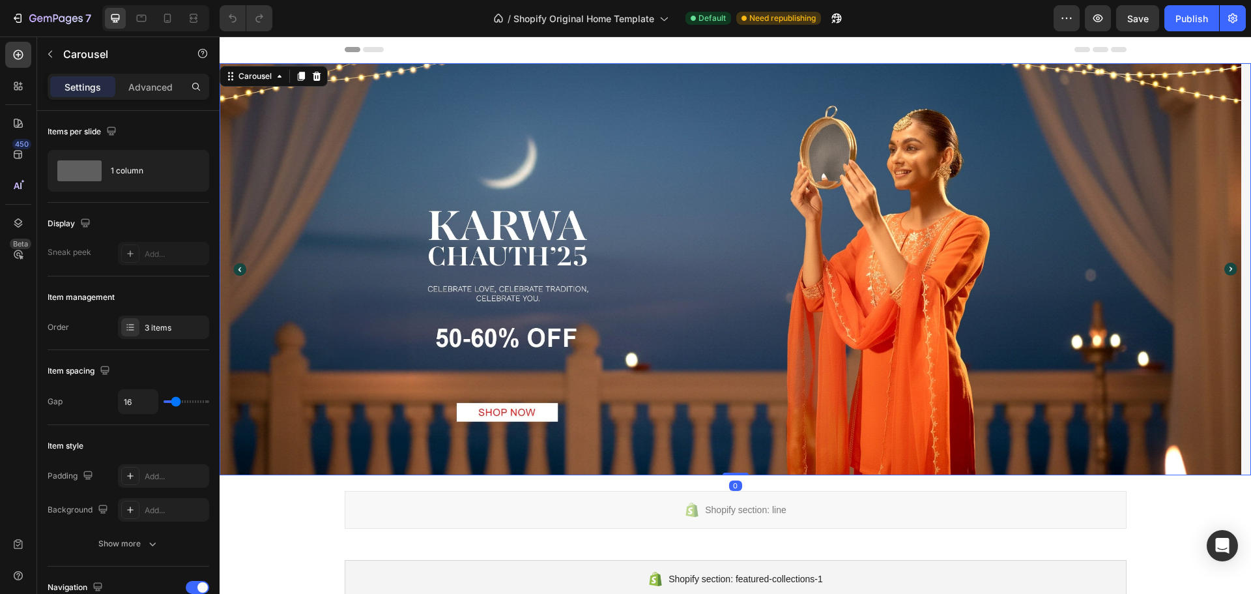
click at [1224, 264] on icon "Carousel Next Arrow" at bounding box center [1230, 269] width 12 height 12
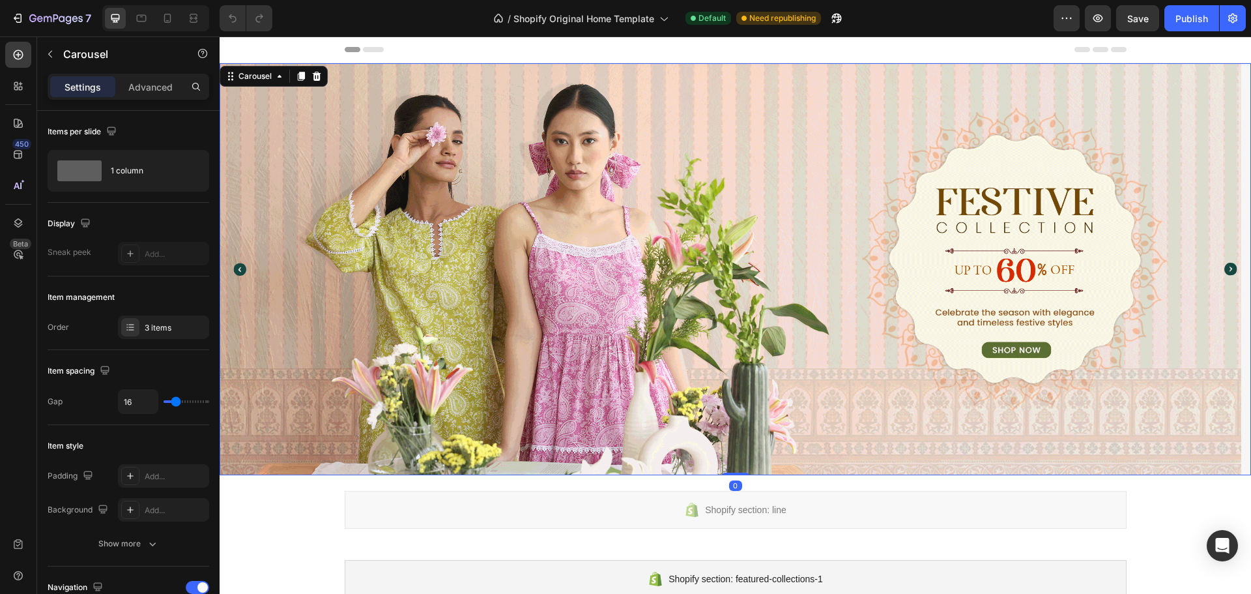
click at [1224, 264] on icon "Carousel Next Arrow" at bounding box center [1230, 269] width 12 height 12
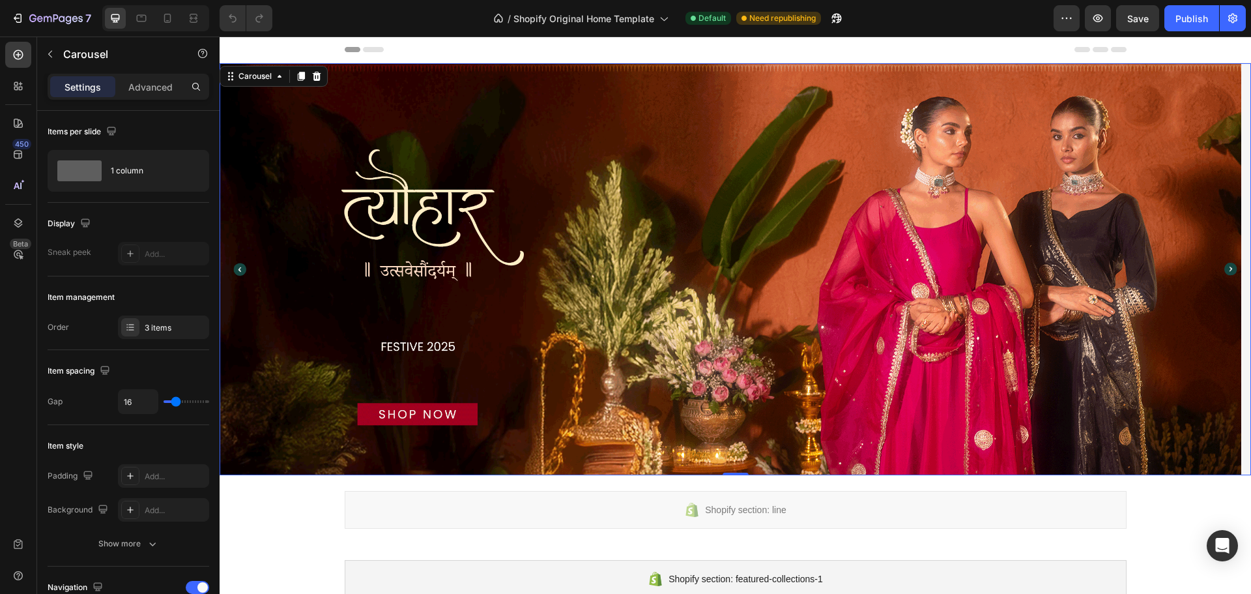
click at [1224, 264] on icon "Carousel Next Arrow" at bounding box center [1230, 269] width 12 height 12
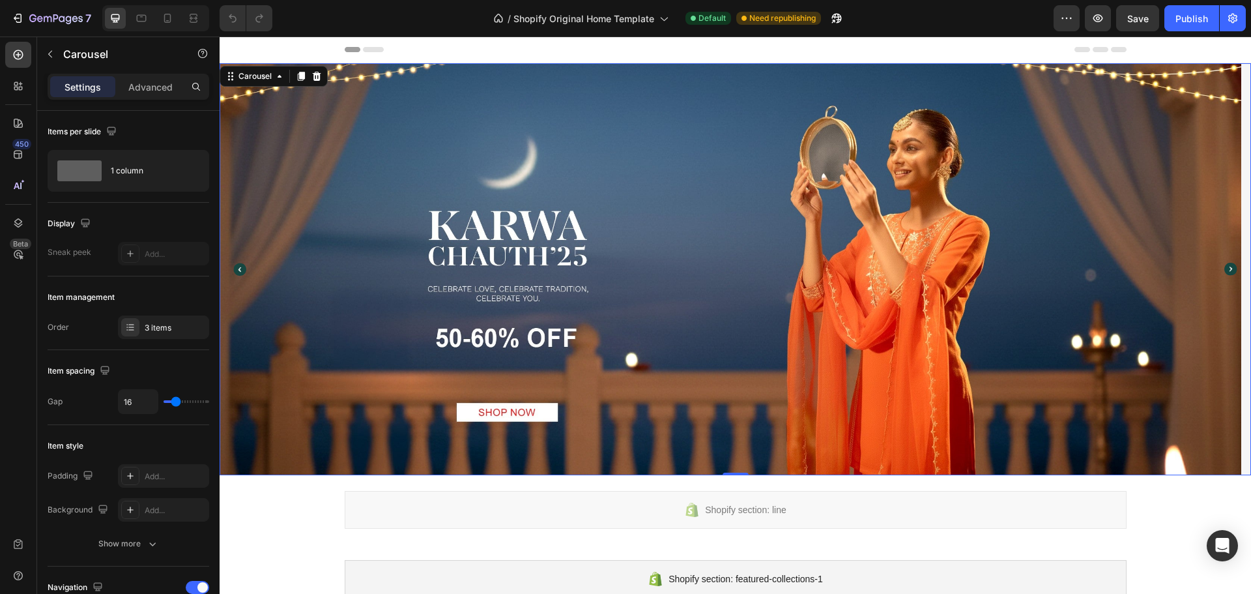
click at [1224, 264] on icon "Carousel Next Arrow" at bounding box center [1230, 269] width 12 height 12
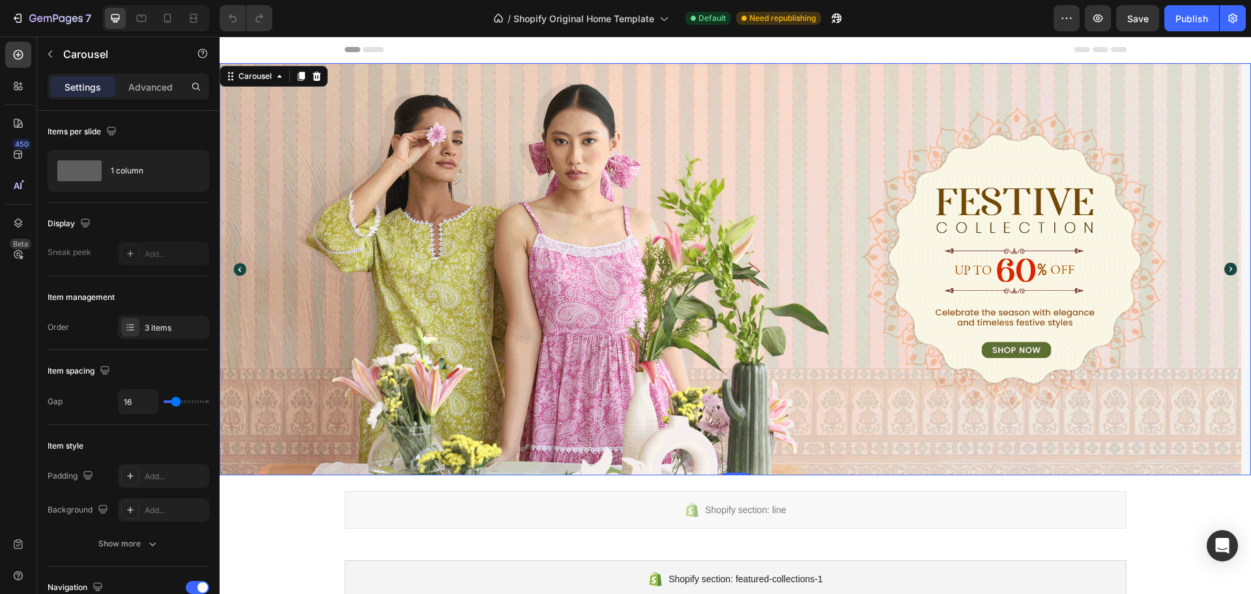
click at [1224, 264] on icon "Carousel Next Arrow" at bounding box center [1230, 269] width 12 height 12
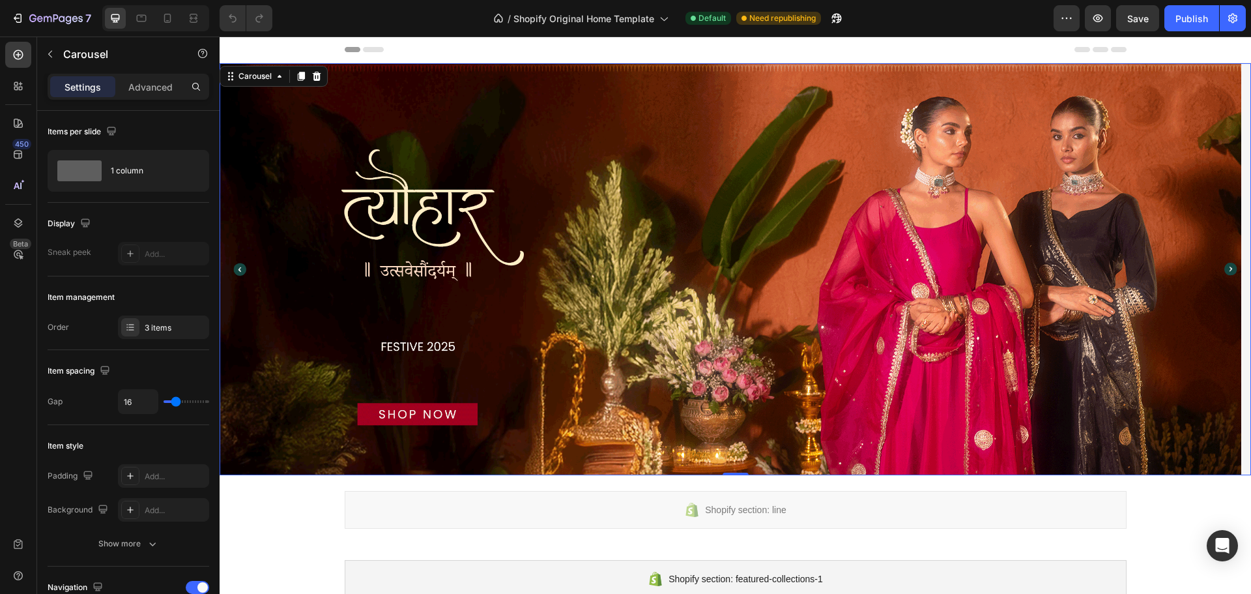
click at [1224, 264] on icon "Carousel Next Arrow" at bounding box center [1230, 269] width 12 height 12
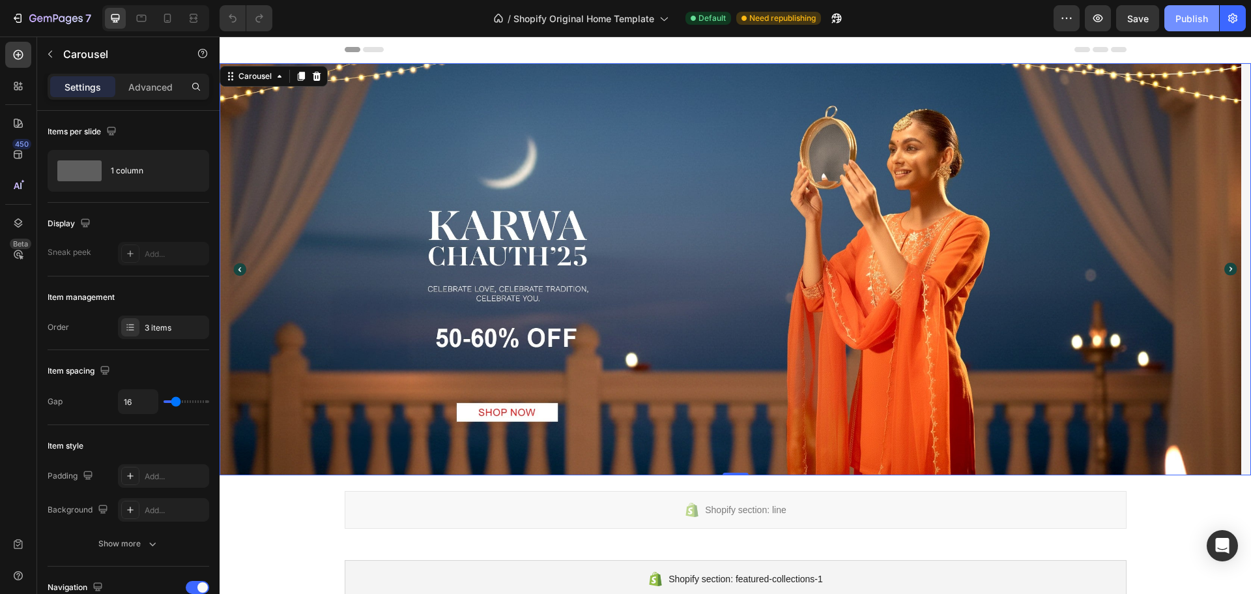
click at [1186, 25] on button "Publish" at bounding box center [1191, 18] width 55 height 26
